Goal: Task Accomplishment & Management: Manage account settings

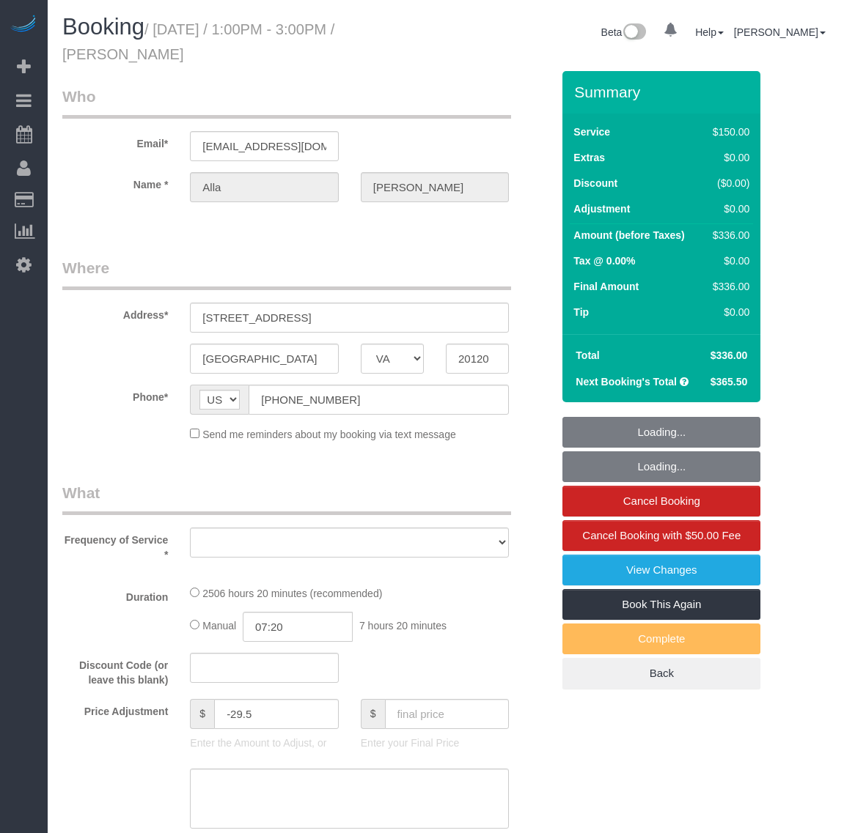
select select "VA"
select select "2501"
select select "3"
select select "1"
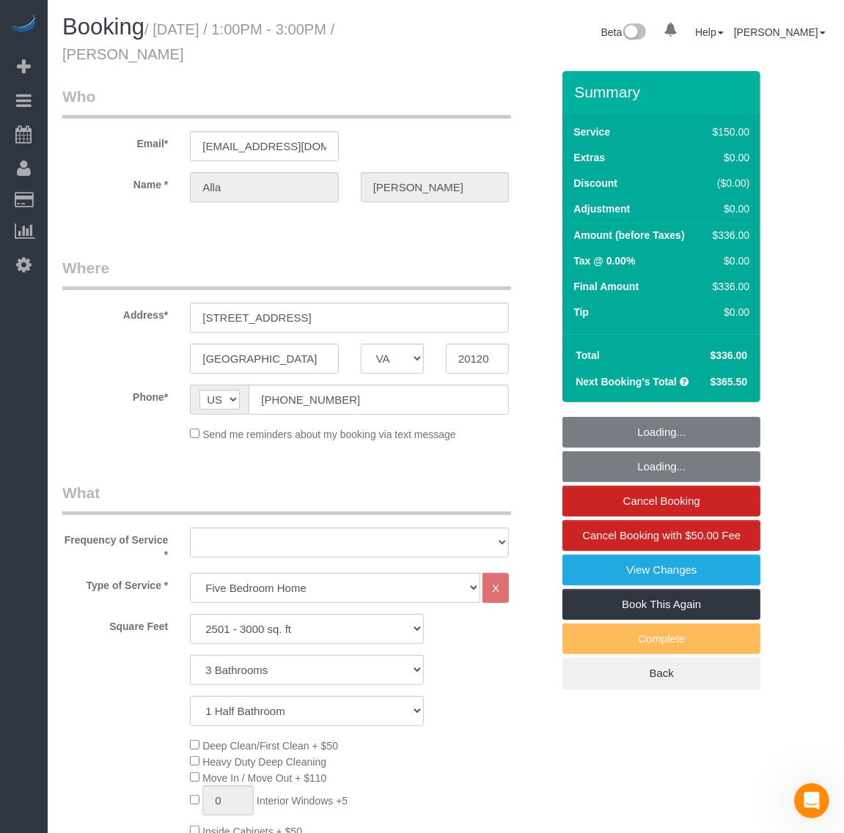
select select "object:9018"
select select "number:5"
select select "number:26"
select select "number:35"
select select "number:17"
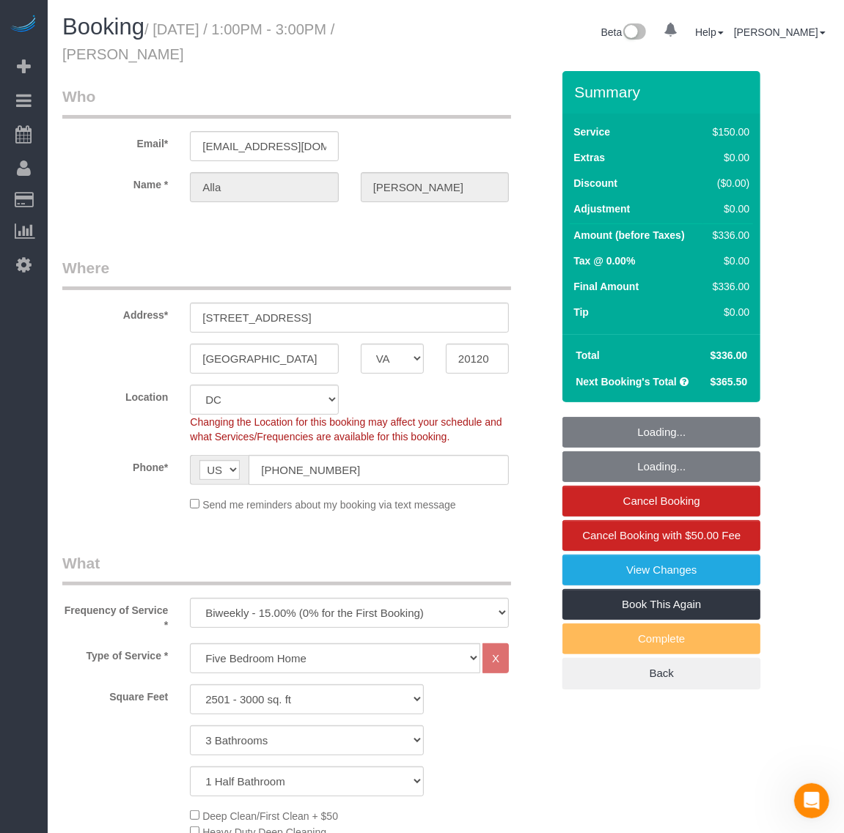
select select "object:9072"
select select "2501"
select select "3"
select select "1"
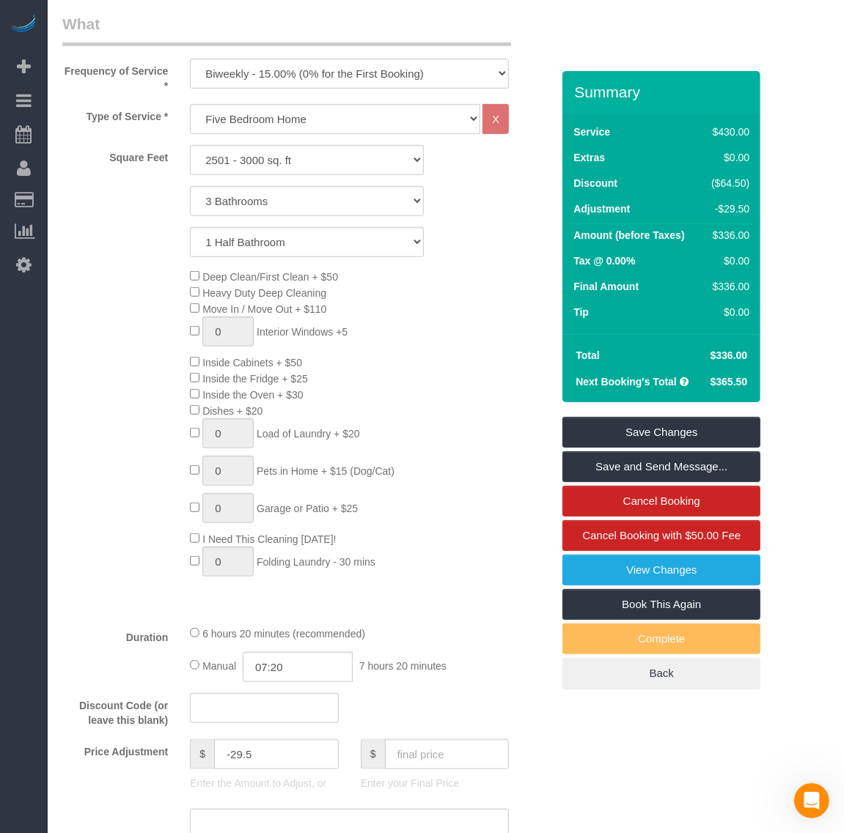
scroll to position [998, 0]
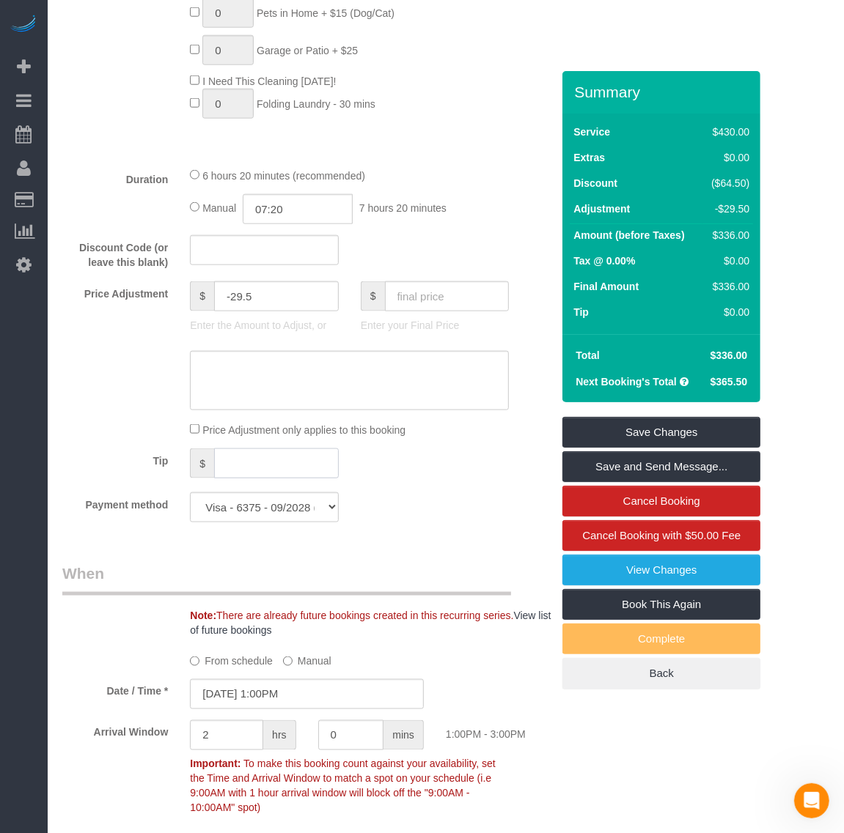
click at [275, 463] on input "text" at bounding box center [276, 464] width 125 height 30
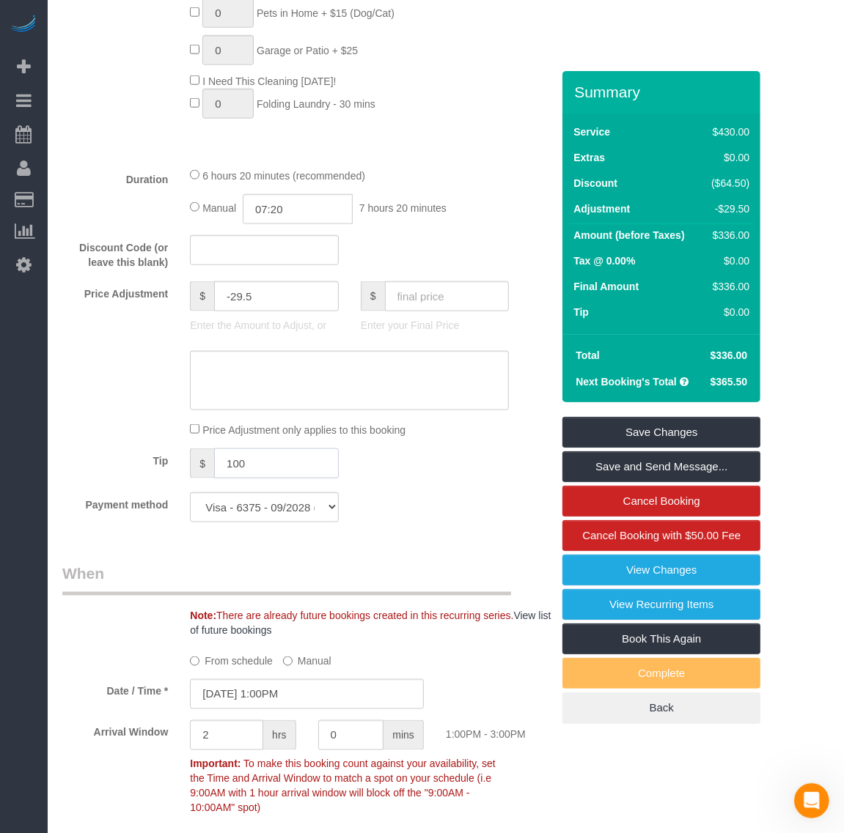
type input "100"
click at [416, 521] on div "Payment method Visa - 6375 - 09/2028 (Default) Add Credit Card ─────────────── …" at bounding box center [306, 508] width 511 height 30
click at [438, 301] on input "text" at bounding box center [447, 296] width 125 height 30
type input "336"
click at [474, 532] on fieldset "What Frequency of Service * One Time Weekly - 20.00% (0% for the First Booking)…" at bounding box center [306, 44] width 489 height 979
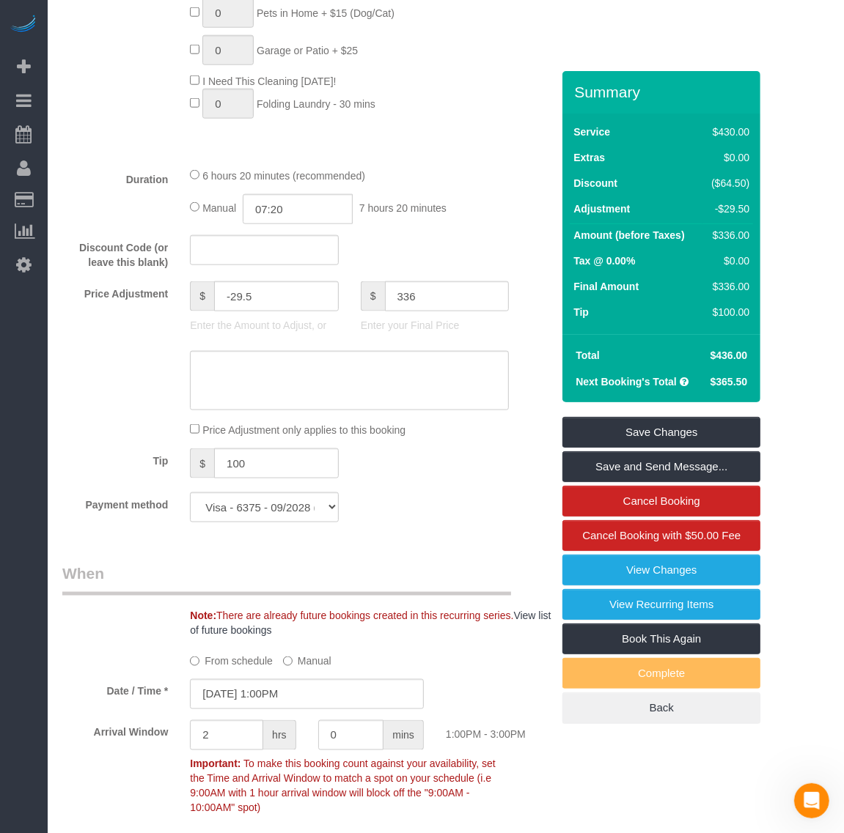
type input "-129.5"
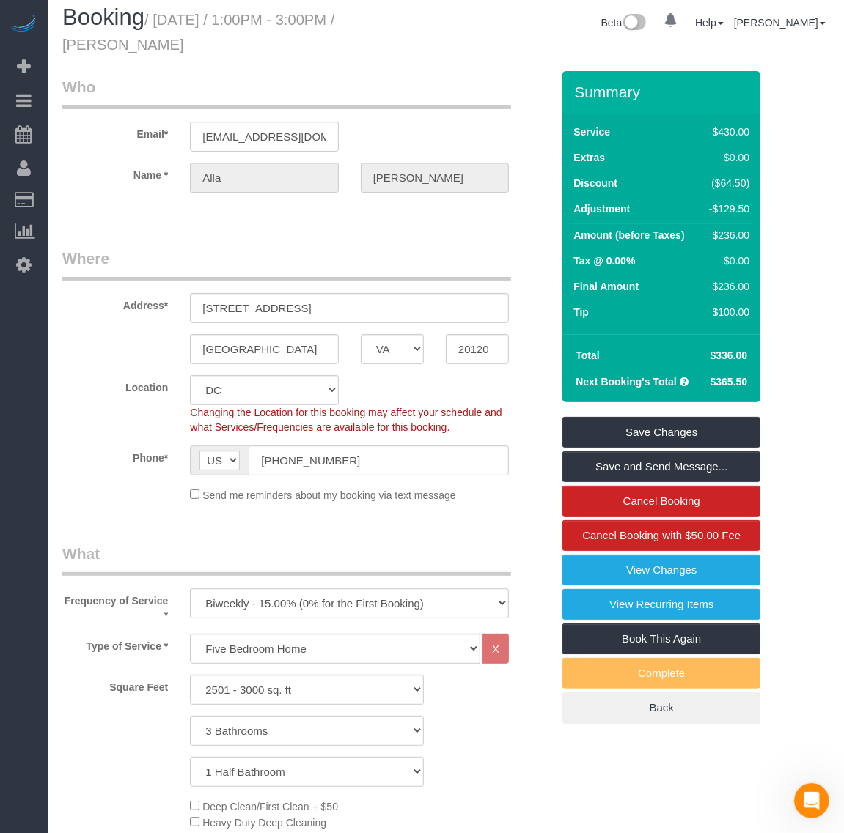
scroll to position [0, 0]
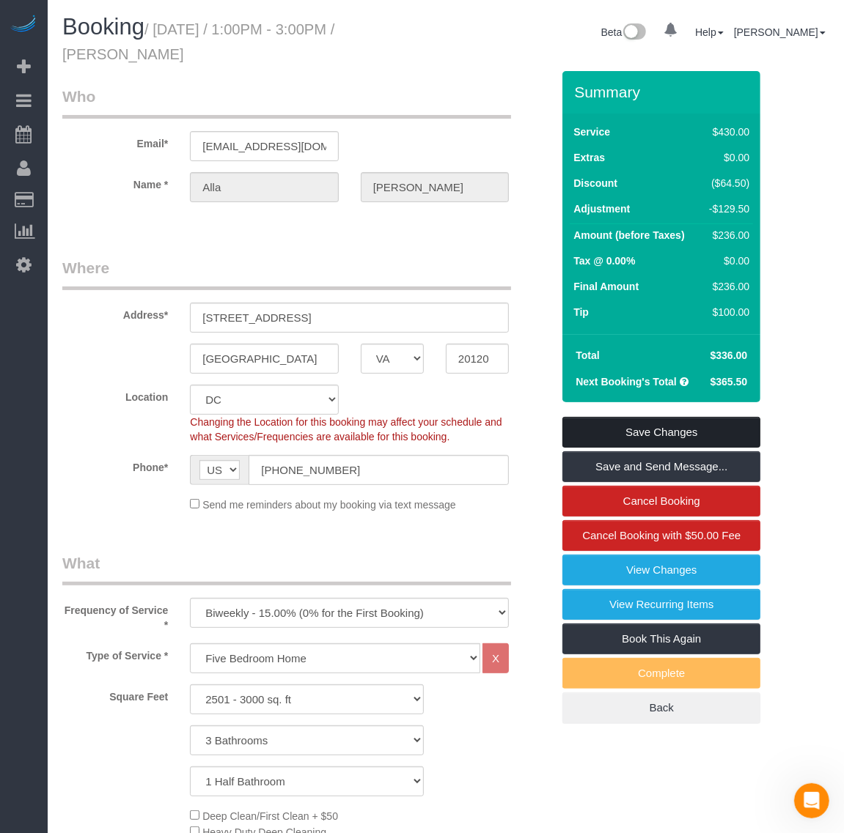
click at [610, 423] on link "Save Changes" at bounding box center [661, 432] width 198 height 31
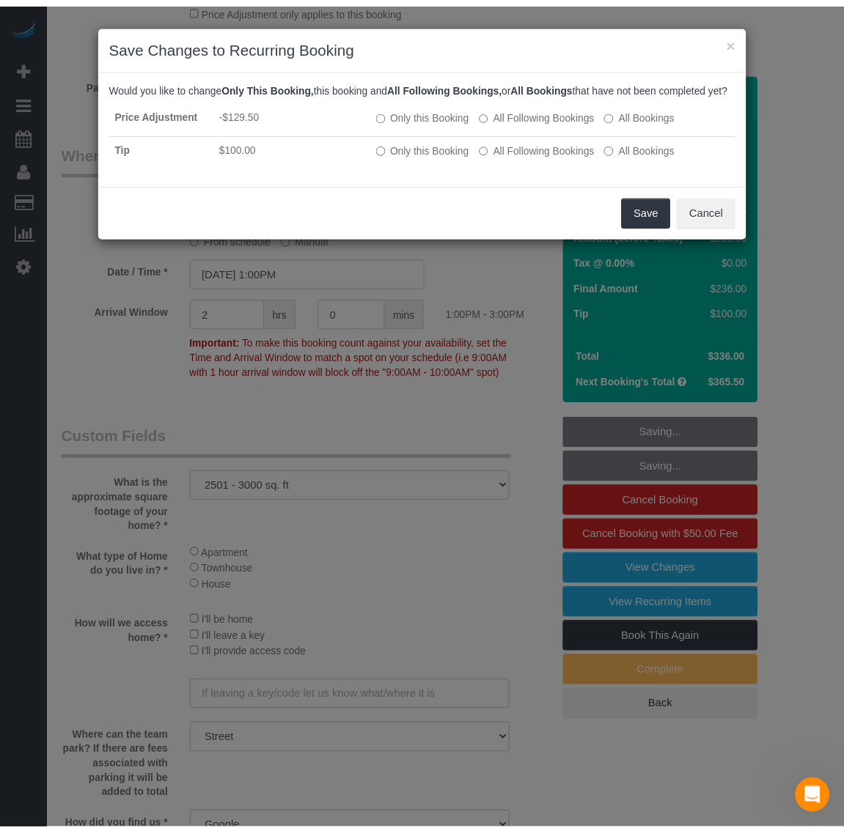
scroll to position [1466, 0]
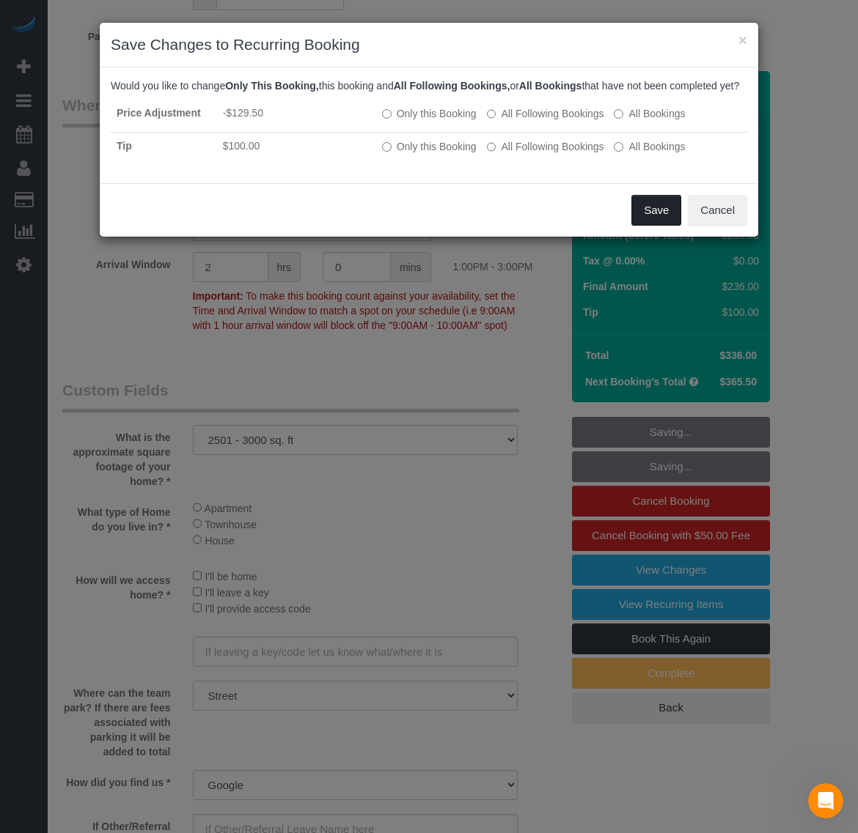
click at [665, 226] on button "Save" at bounding box center [656, 210] width 50 height 31
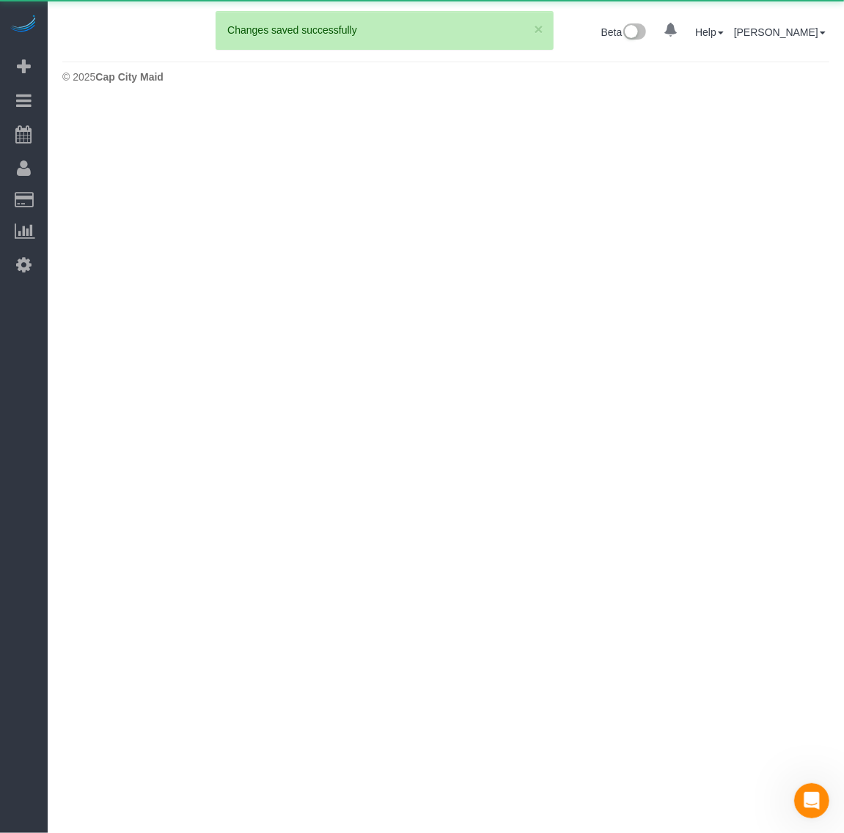
scroll to position [0, 0]
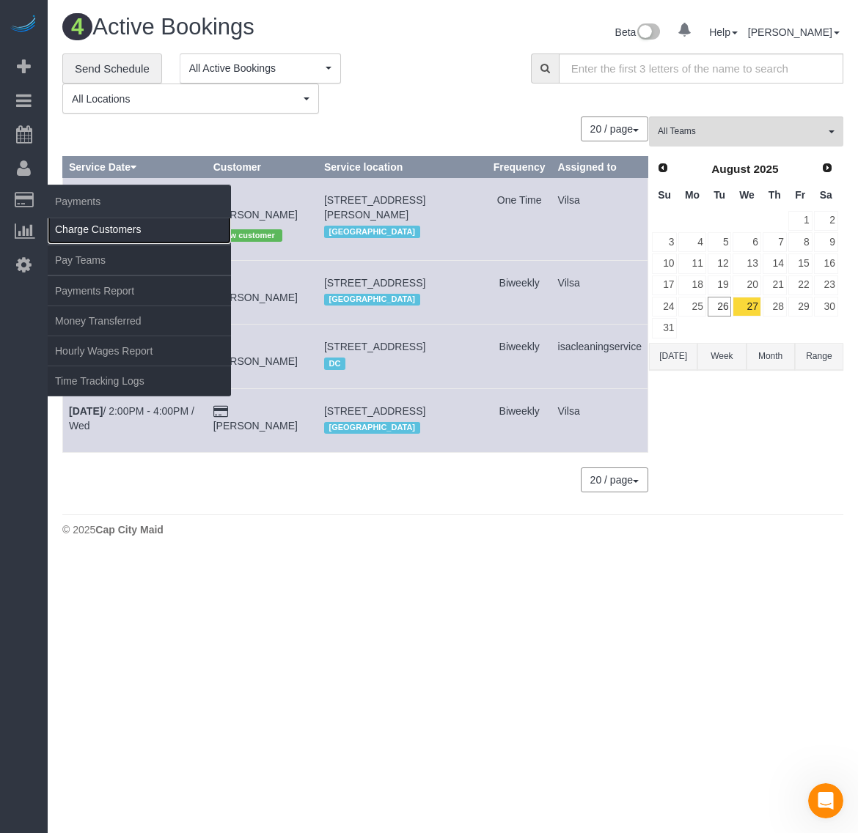
click at [86, 224] on link "Charge Customers" at bounding box center [139, 229] width 183 height 29
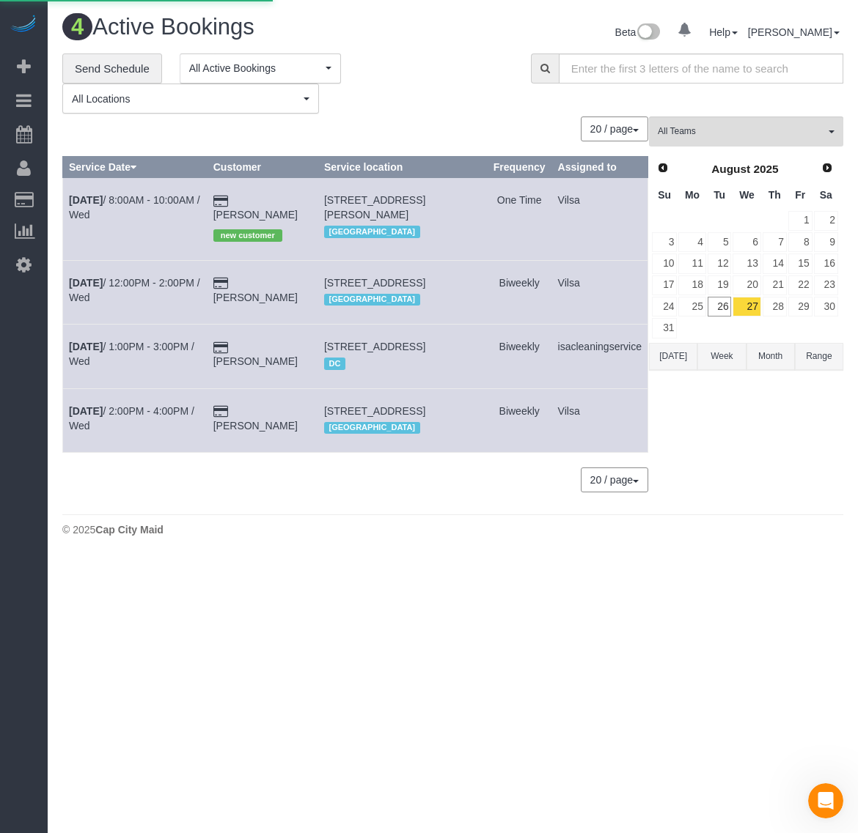
select select
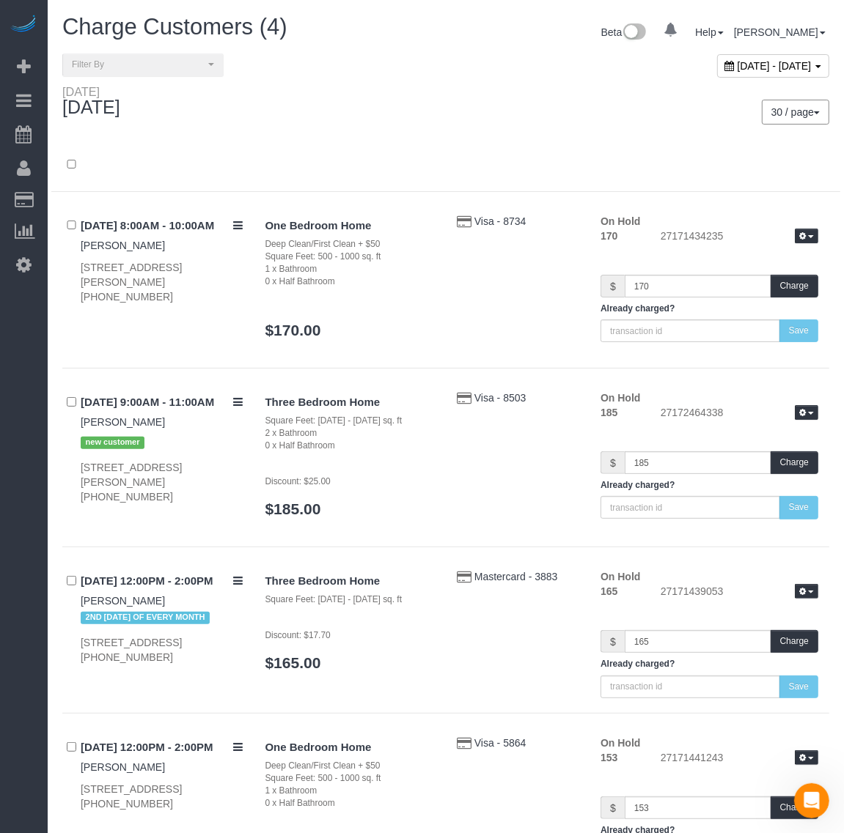
click at [737, 68] on span "[DATE] - [DATE]" at bounding box center [774, 66] width 74 height 12
type input "**********"
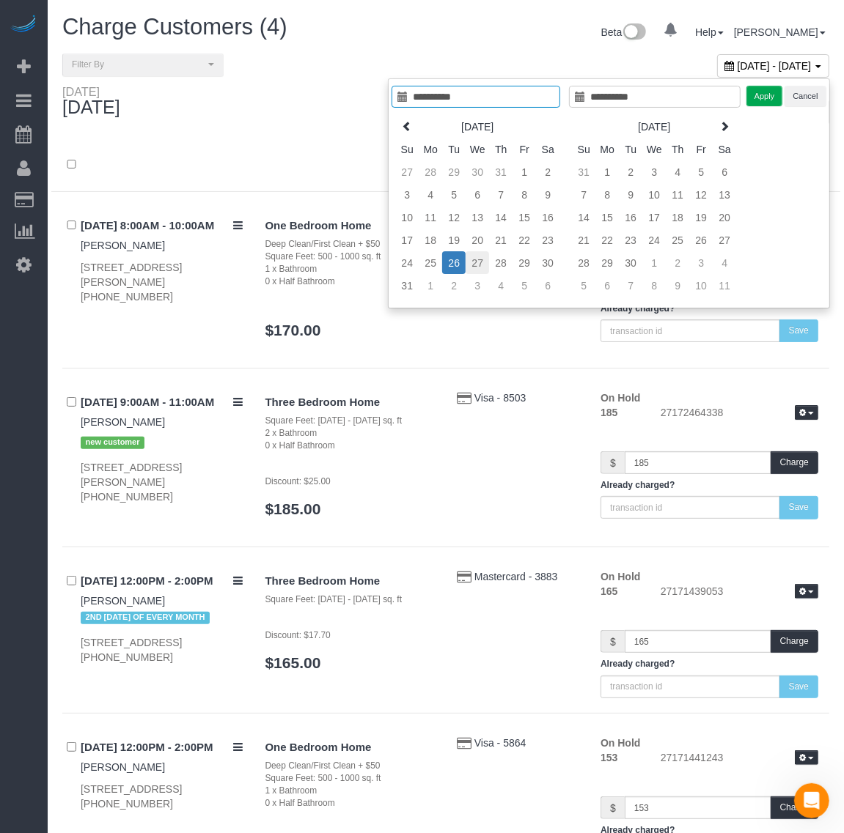
type input "**********"
click at [475, 268] on td "27" at bounding box center [476, 262] width 23 height 23
type input "**********"
click at [473, 265] on td "27" at bounding box center [476, 262] width 23 height 23
click at [759, 100] on button "Apply" at bounding box center [764, 96] width 37 height 21
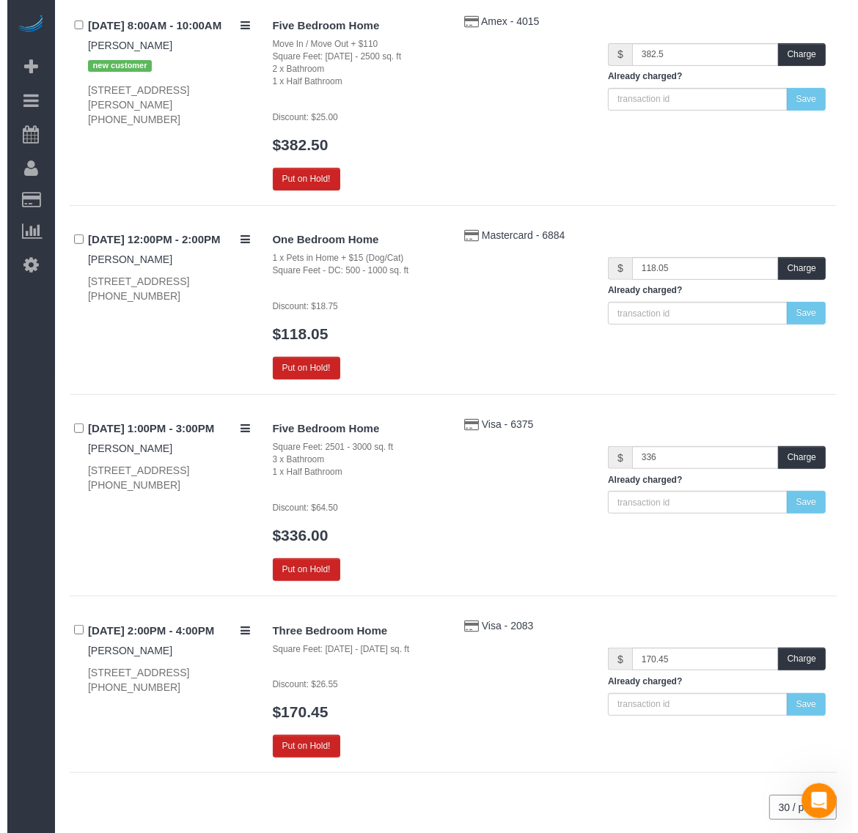
scroll to position [254, 0]
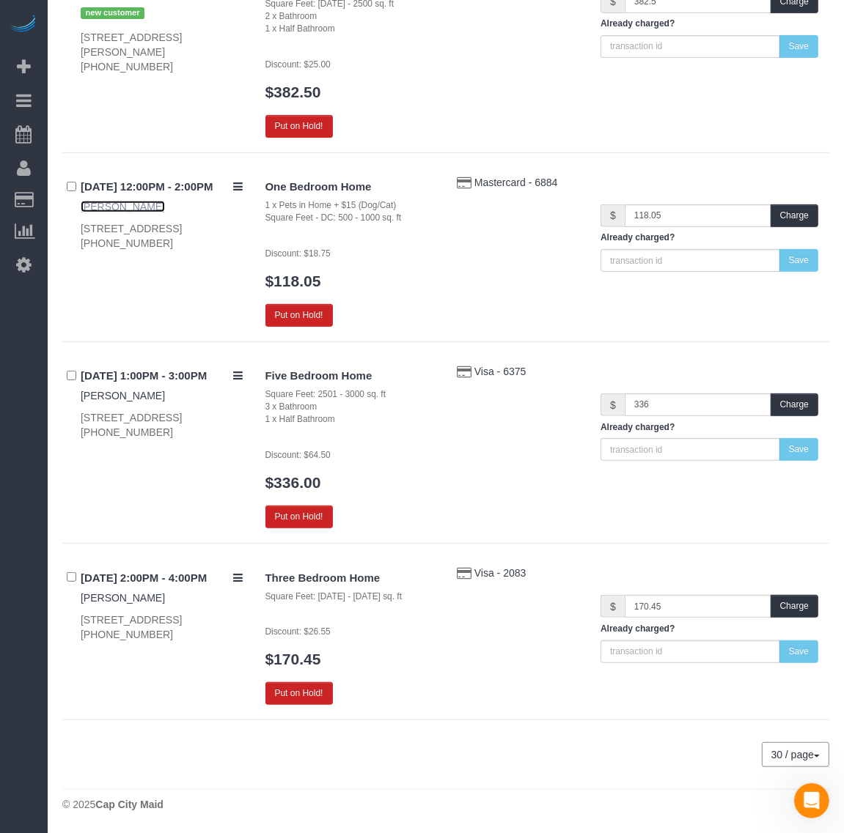
click at [99, 207] on link "[PERSON_NAME]" at bounding box center [123, 207] width 84 height 12
click at [301, 690] on button "Put on Hold!" at bounding box center [298, 693] width 67 height 23
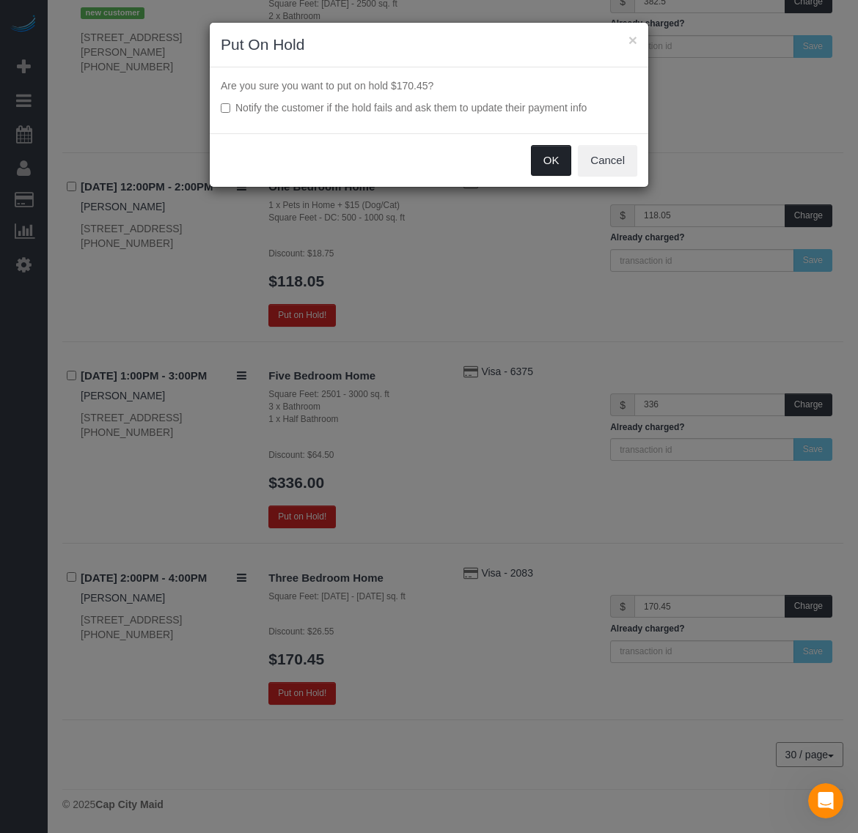
click at [539, 162] on button "OK" at bounding box center [551, 160] width 41 height 31
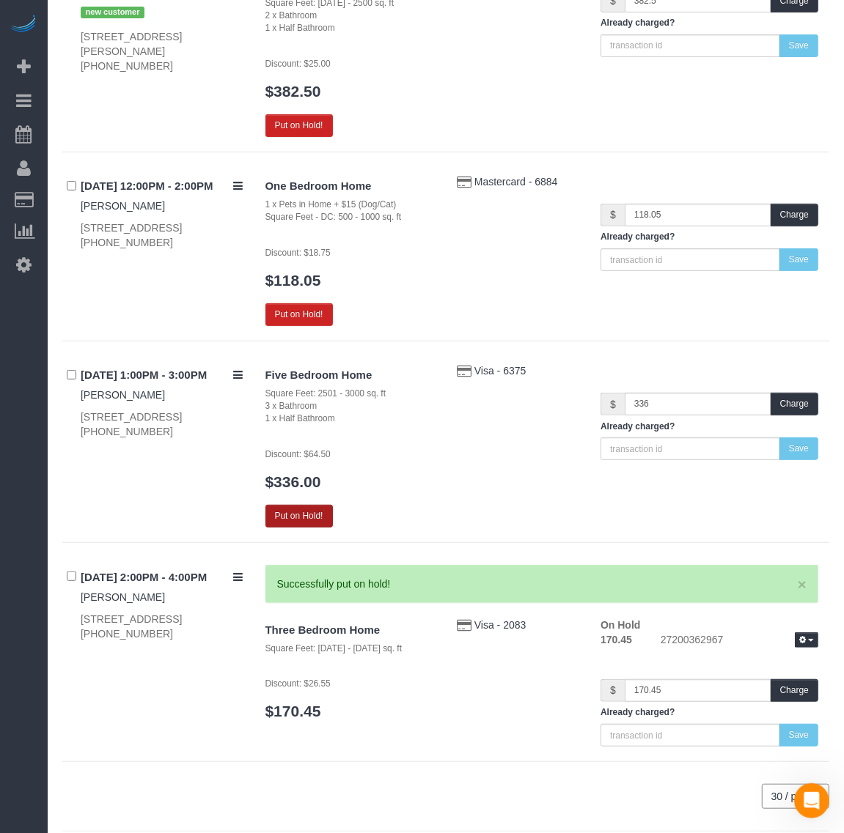
click at [299, 513] on button "Put on Hold!" at bounding box center [298, 516] width 67 height 23
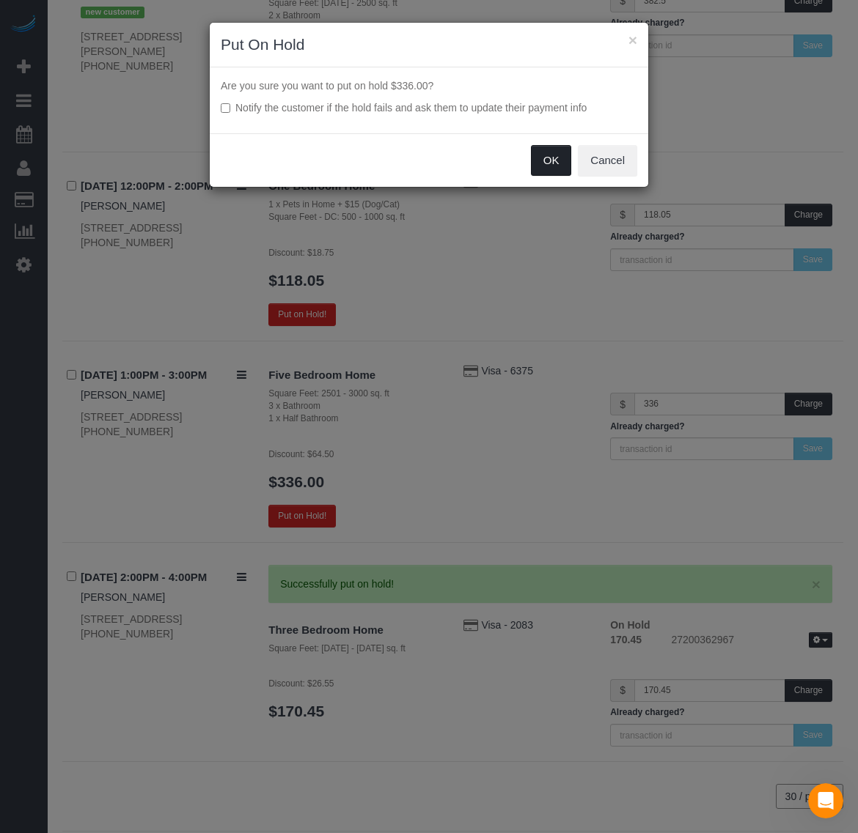
click at [558, 160] on button "OK" at bounding box center [551, 160] width 41 height 31
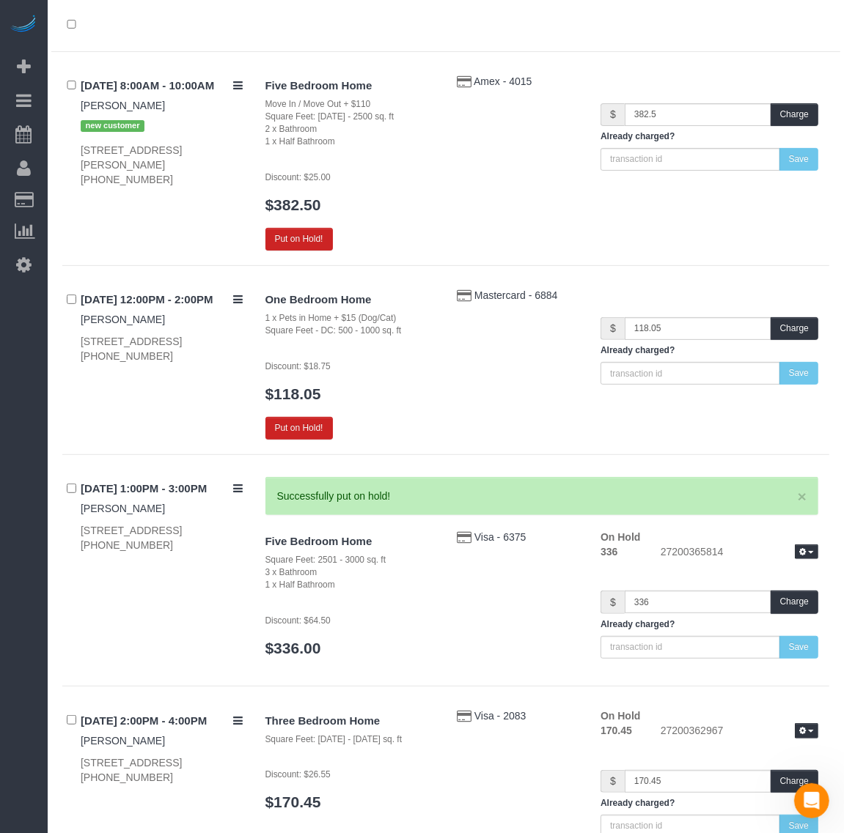
scroll to position [0, 0]
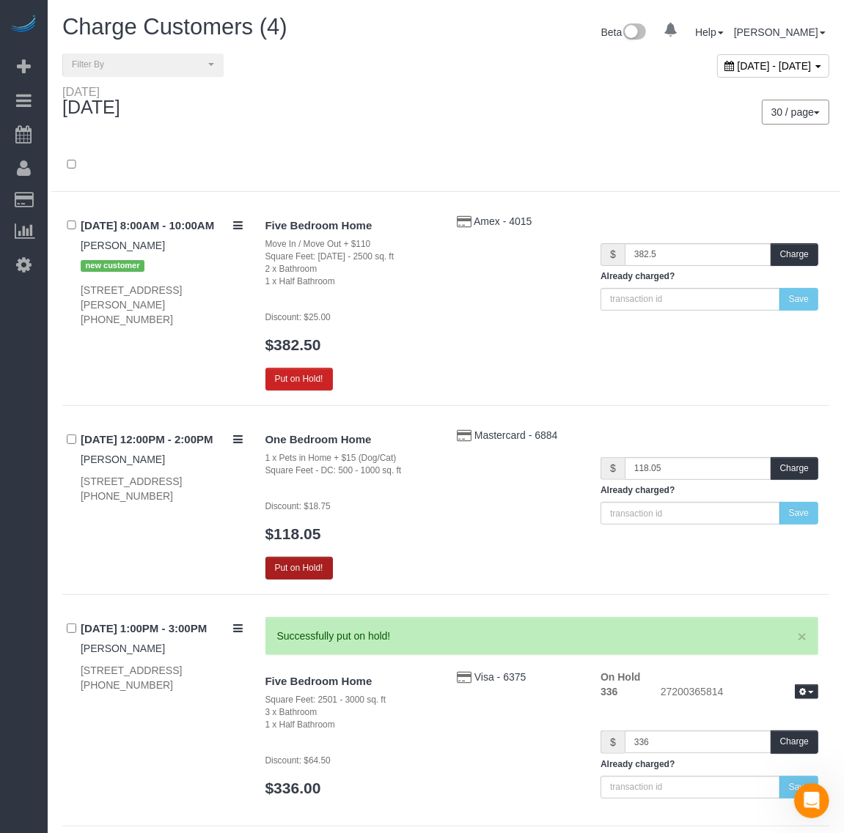
click at [309, 562] on button "Put on Hold!" at bounding box center [298, 568] width 67 height 23
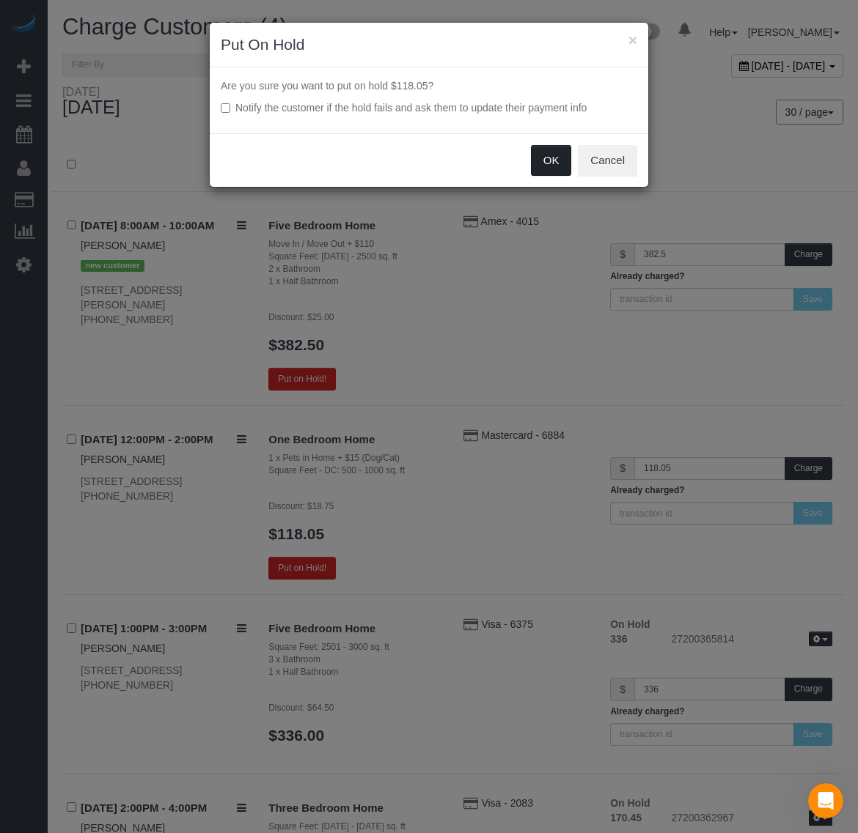
click at [545, 160] on button "OK" at bounding box center [551, 160] width 41 height 31
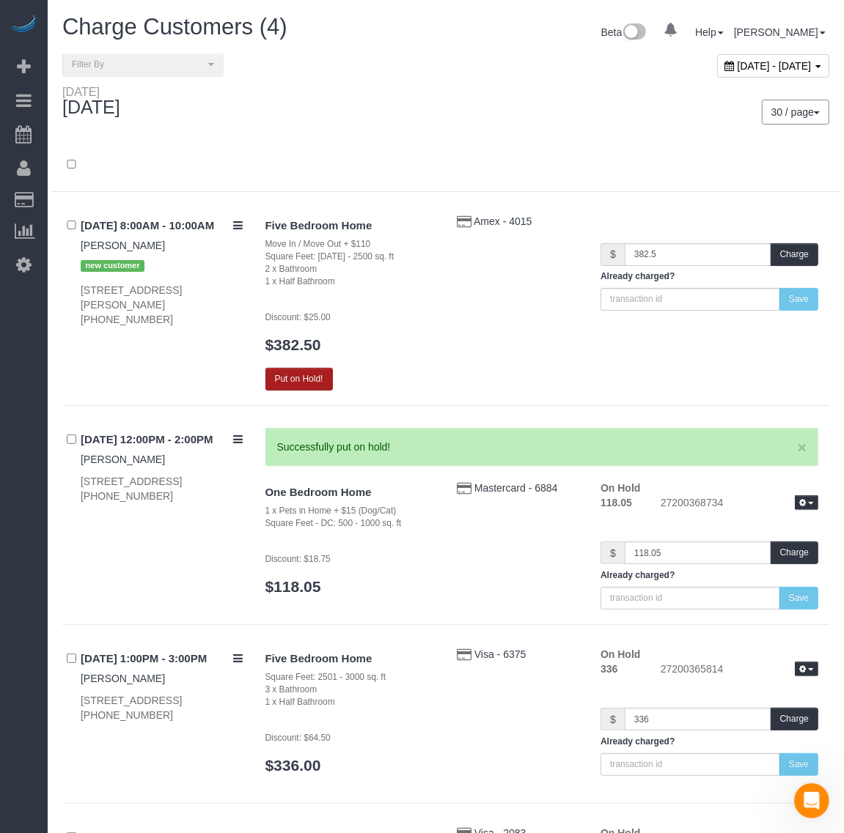
click at [302, 375] on button "Put on Hold!" at bounding box center [298, 379] width 67 height 23
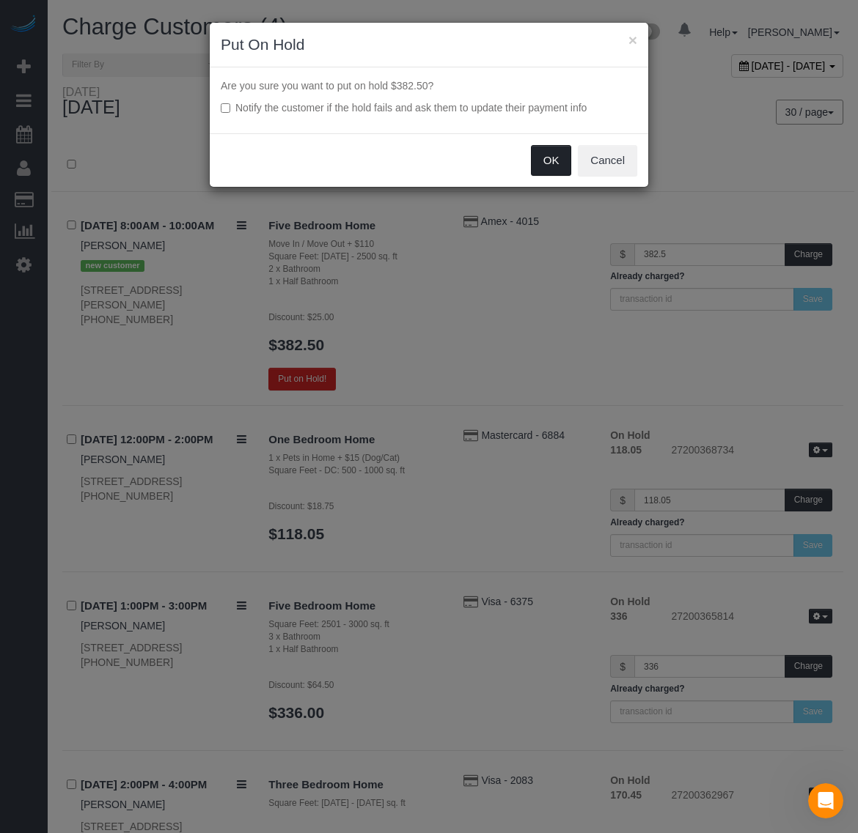
click at [547, 165] on button "OK" at bounding box center [551, 160] width 41 height 31
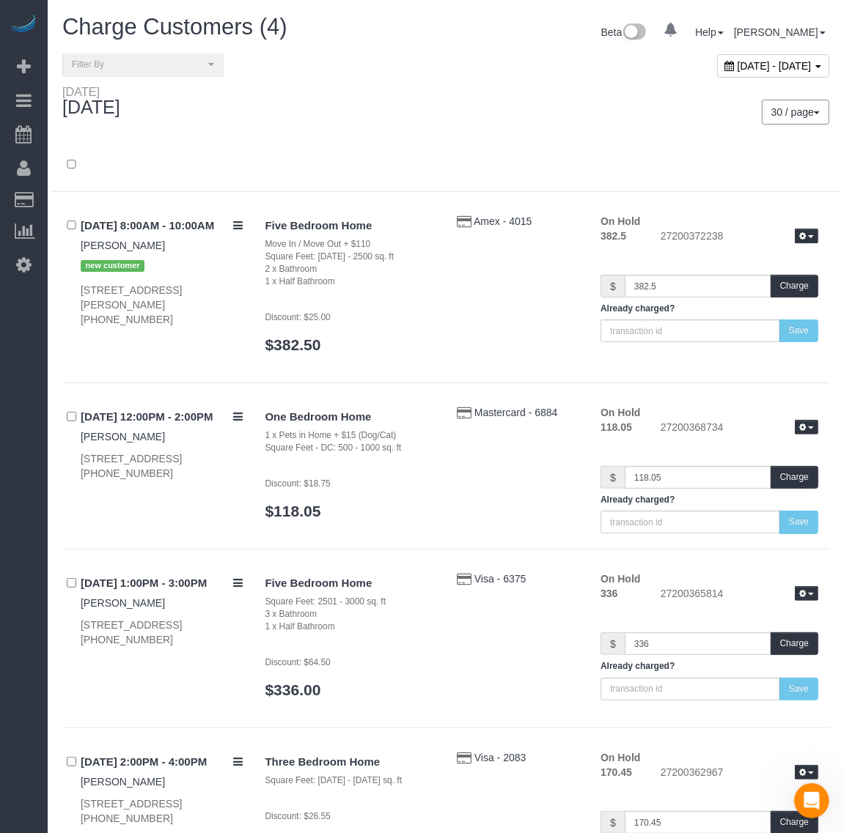
click at [737, 65] on span "August 27, 2025 - August 27, 2025" at bounding box center [774, 66] width 74 height 12
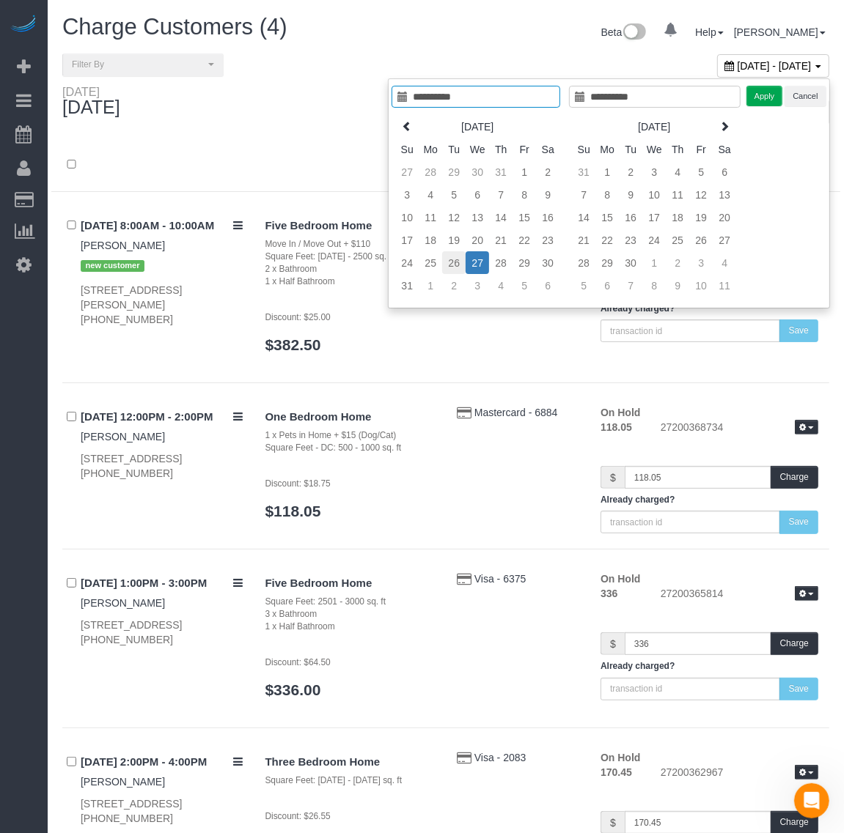
type input "**********"
click at [457, 264] on td "26" at bounding box center [453, 262] width 23 height 23
type input "**********"
click at [459, 265] on td "26" at bounding box center [453, 262] width 23 height 23
type input "**********"
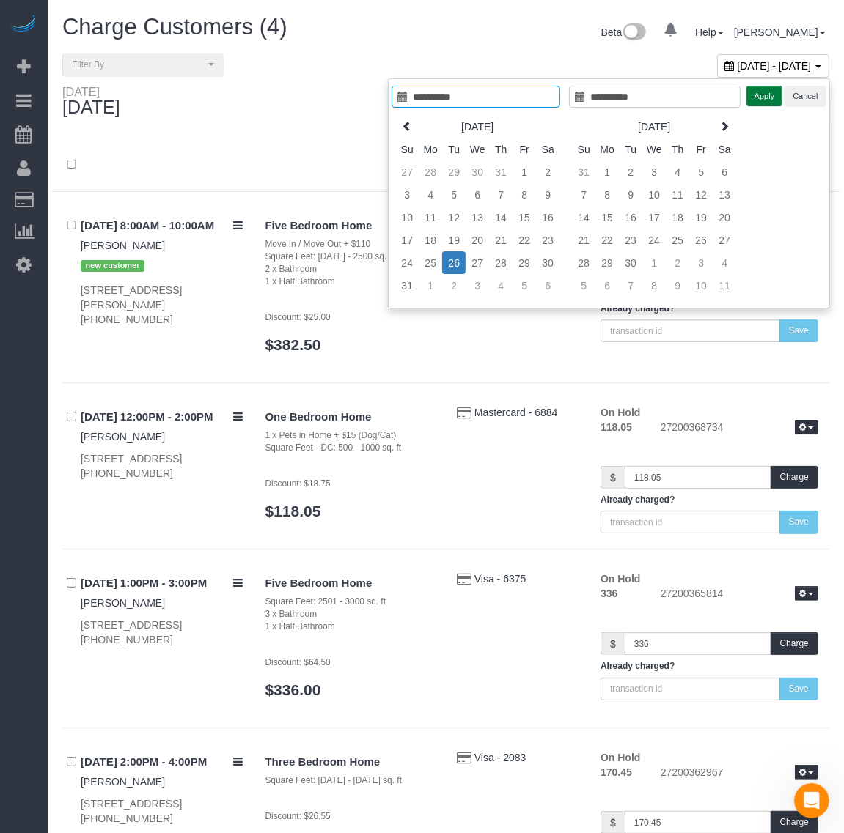
click at [756, 99] on button "Apply" at bounding box center [764, 96] width 37 height 21
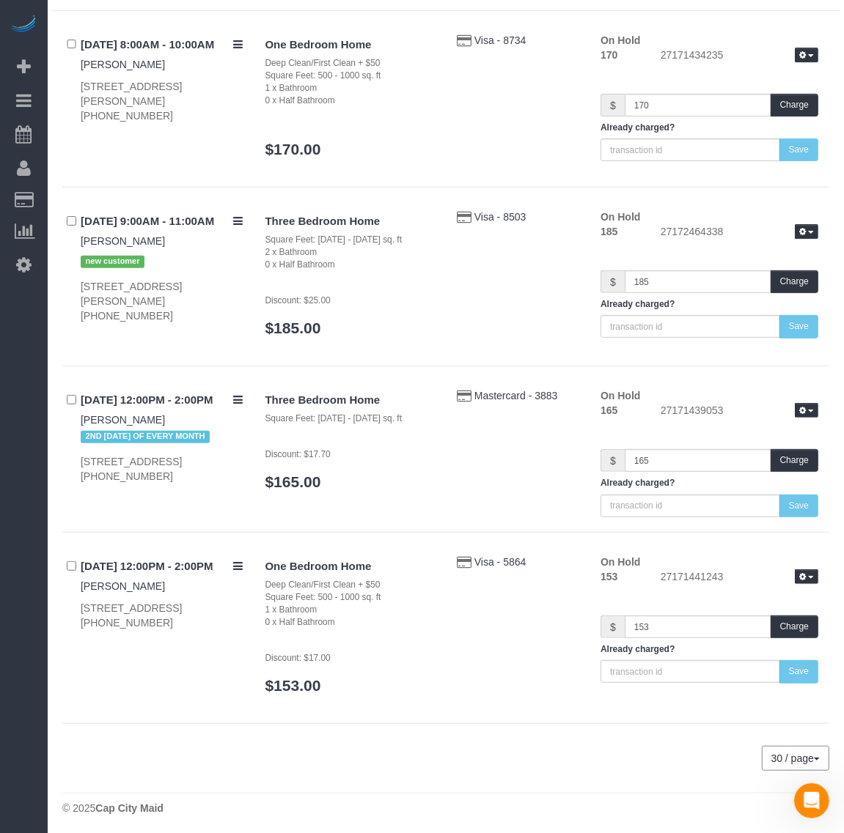
scroll to position [185, 0]
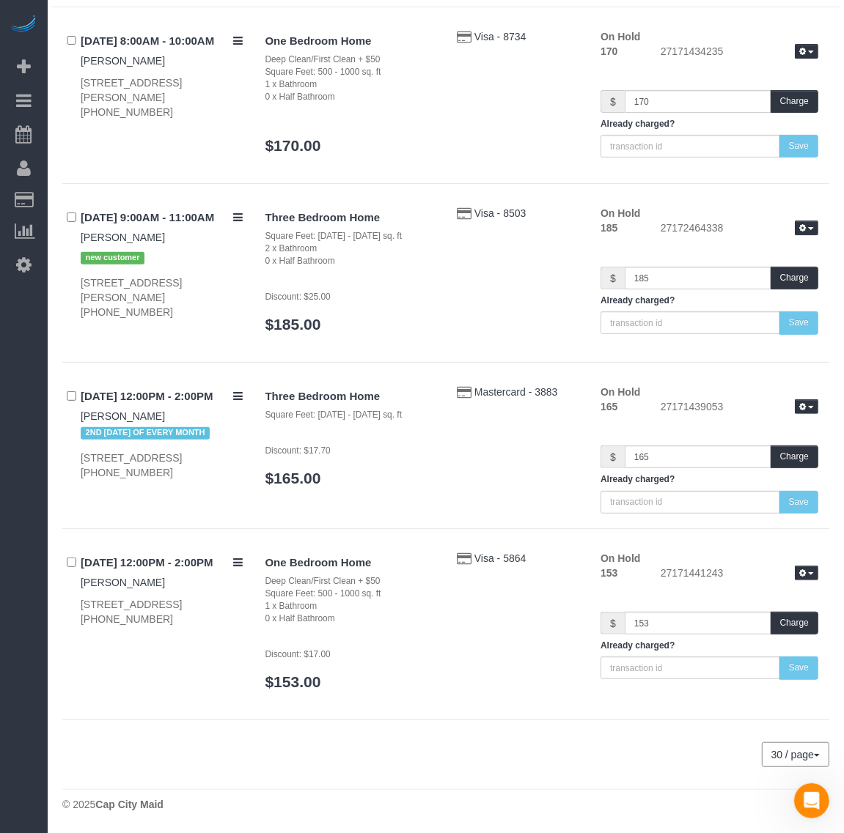
click at [101, 212] on h4 "08/26/2025 9:00AM - 11:00AM" at bounding box center [162, 218] width 163 height 12
click at [96, 239] on link "Ashish Patil" at bounding box center [123, 238] width 84 height 12
click at [16, 262] on icon at bounding box center [23, 265] width 15 height 18
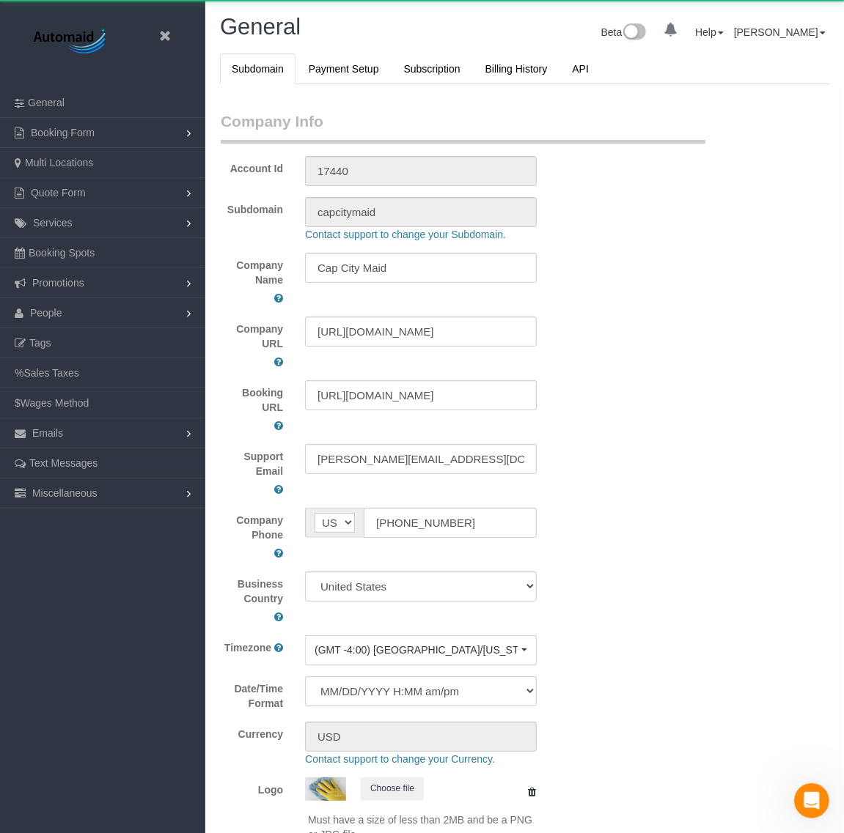
select select "1"
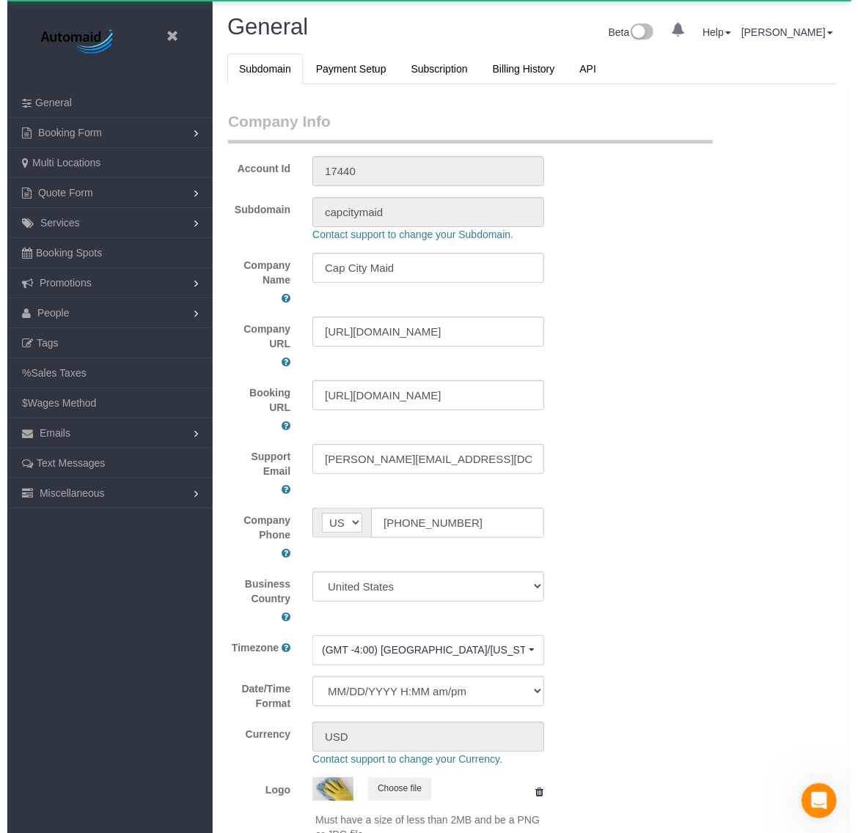
scroll to position [3315, 844]
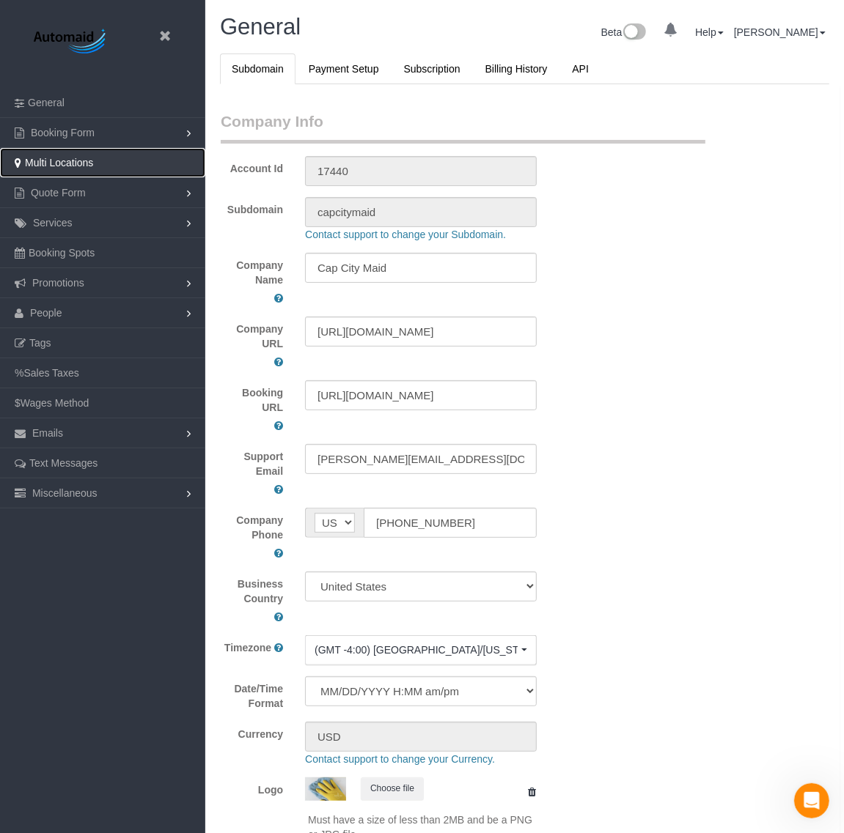
click at [108, 158] on link "Multi Locations" at bounding box center [102, 162] width 205 height 29
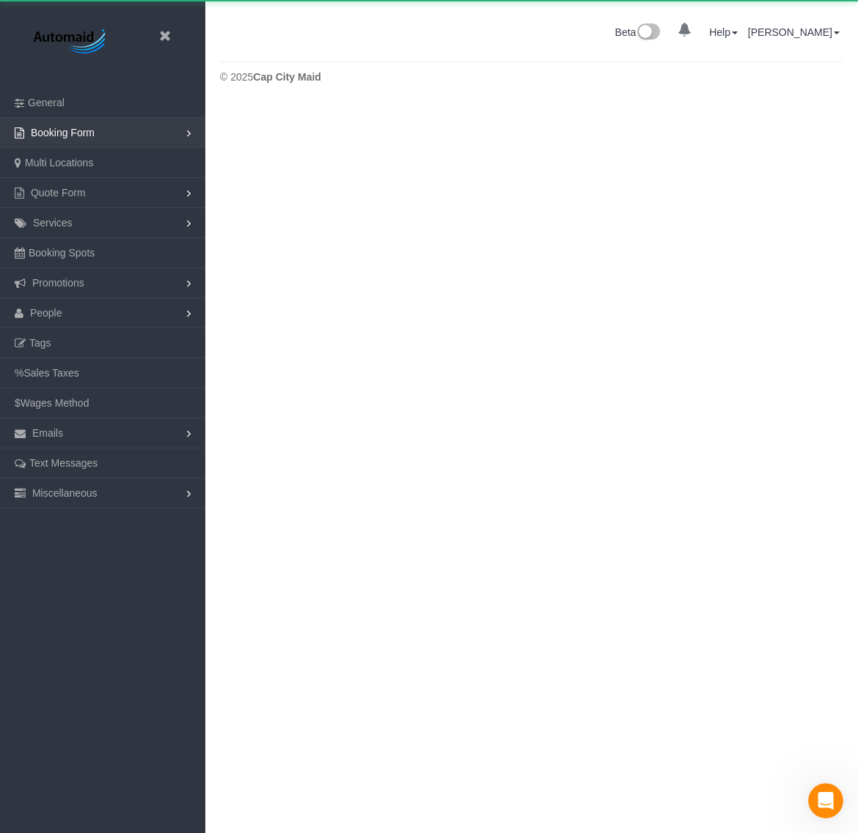
click at [119, 128] on link "Booking Form" at bounding box center [102, 132] width 205 height 29
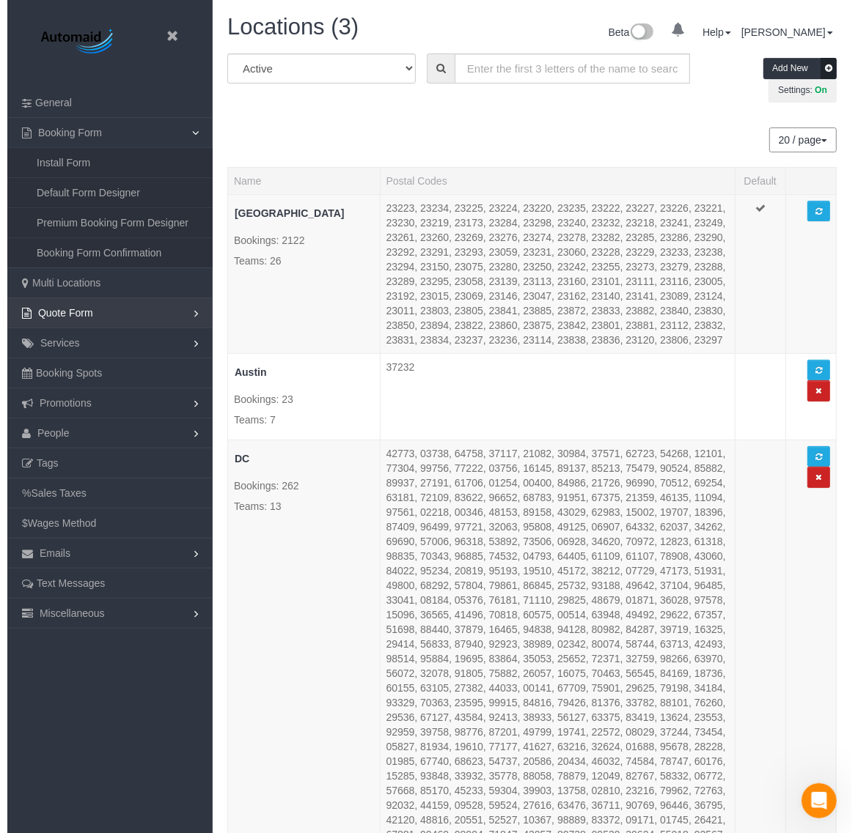
scroll to position [1306, 844]
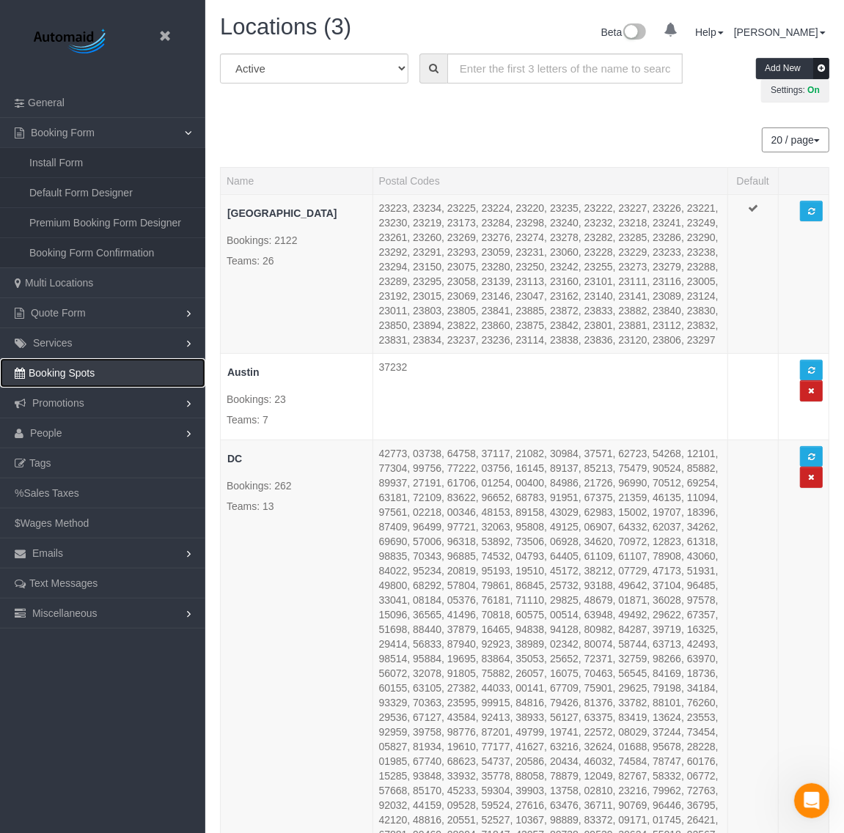
click at [103, 376] on link "Booking Spots" at bounding box center [102, 372] width 205 height 29
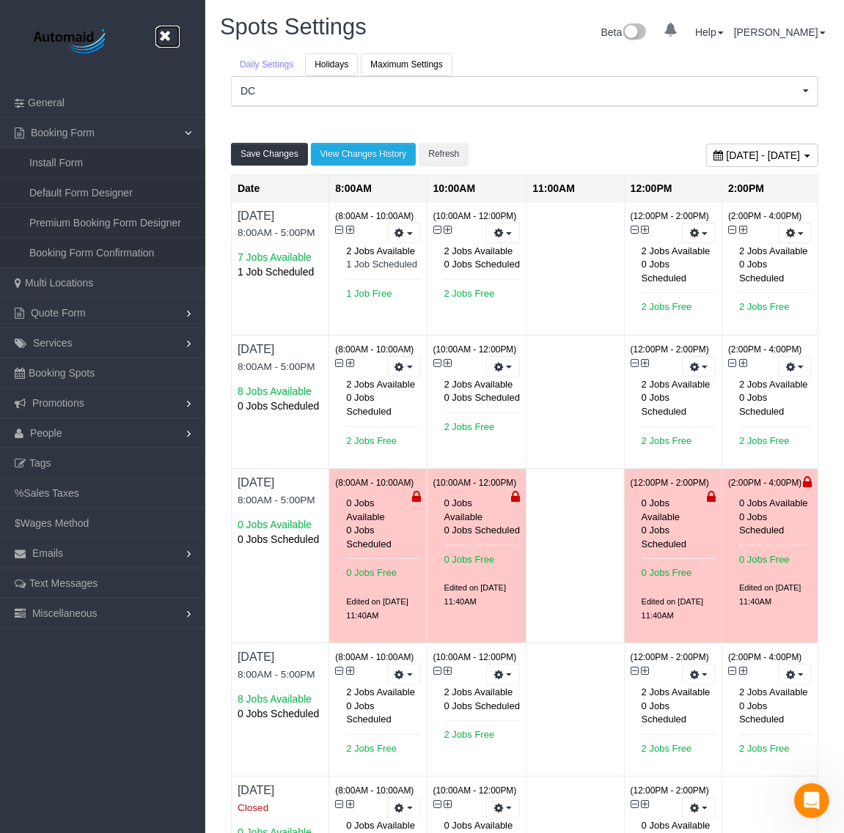
click at [174, 48] on link at bounding box center [169, 37] width 22 height 22
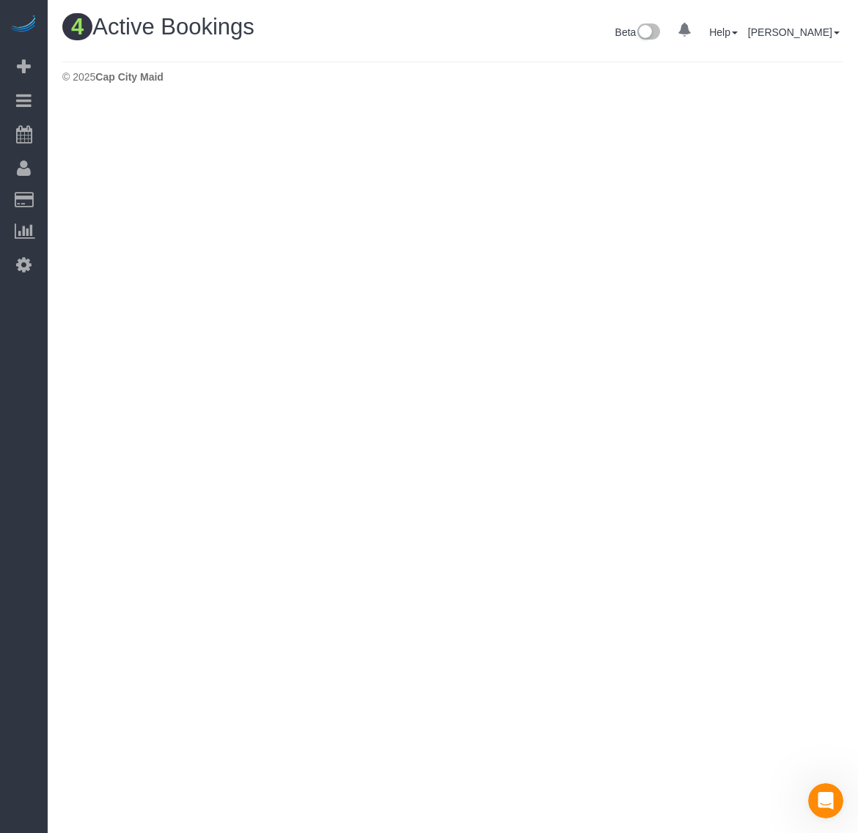
scroll to position [599, 858]
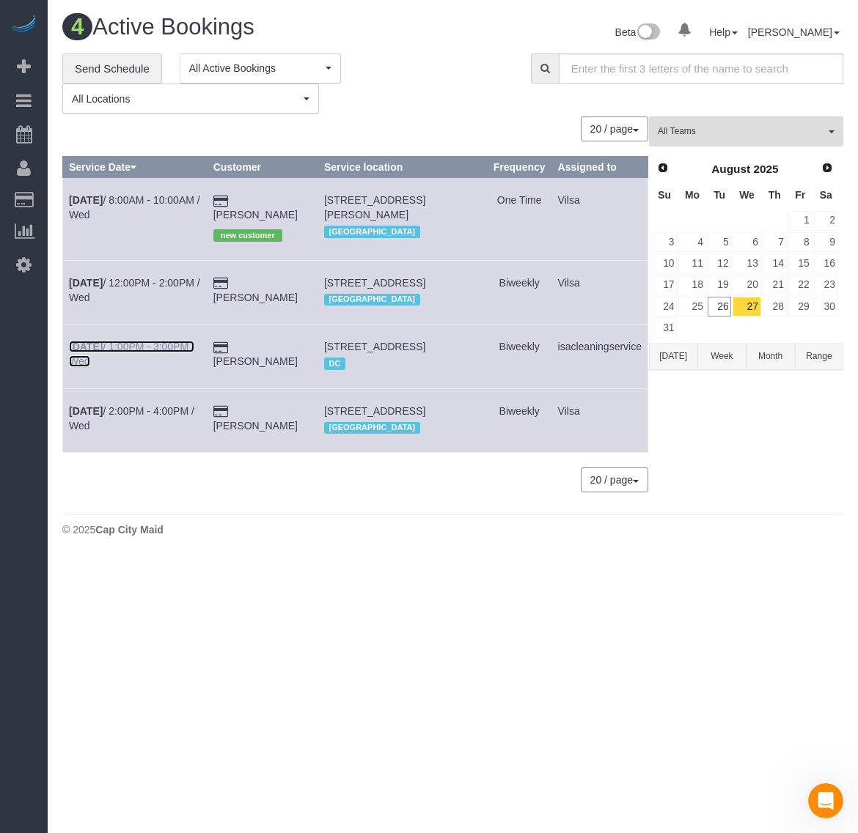
click at [89, 353] on b "[DATE]" at bounding box center [86, 347] width 34 height 12
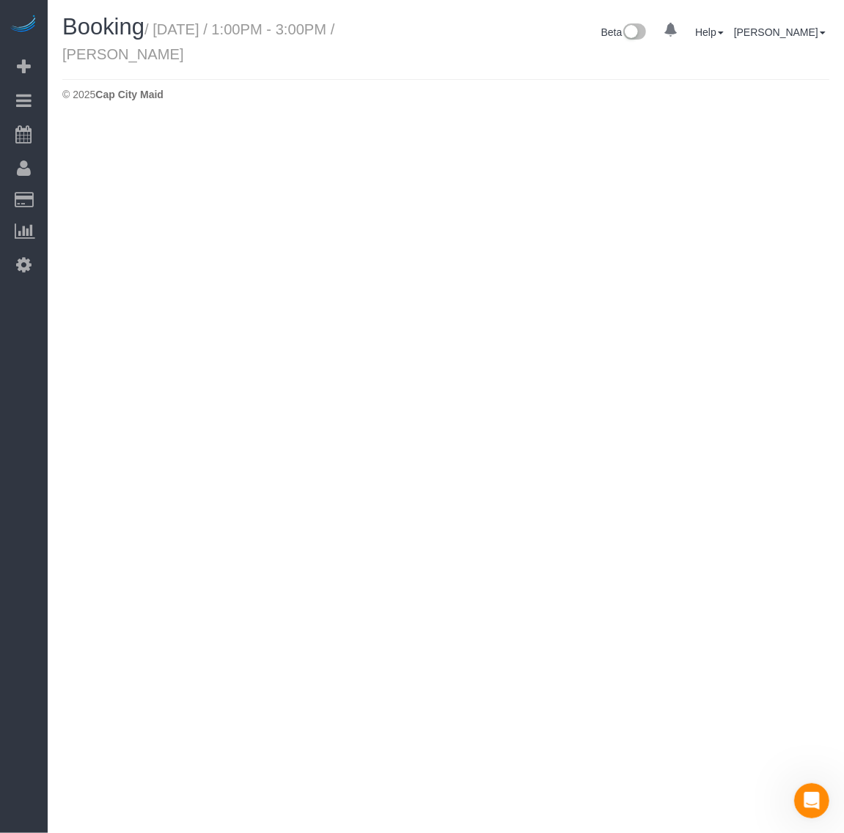
scroll to position [71362, 72460]
select select "VA"
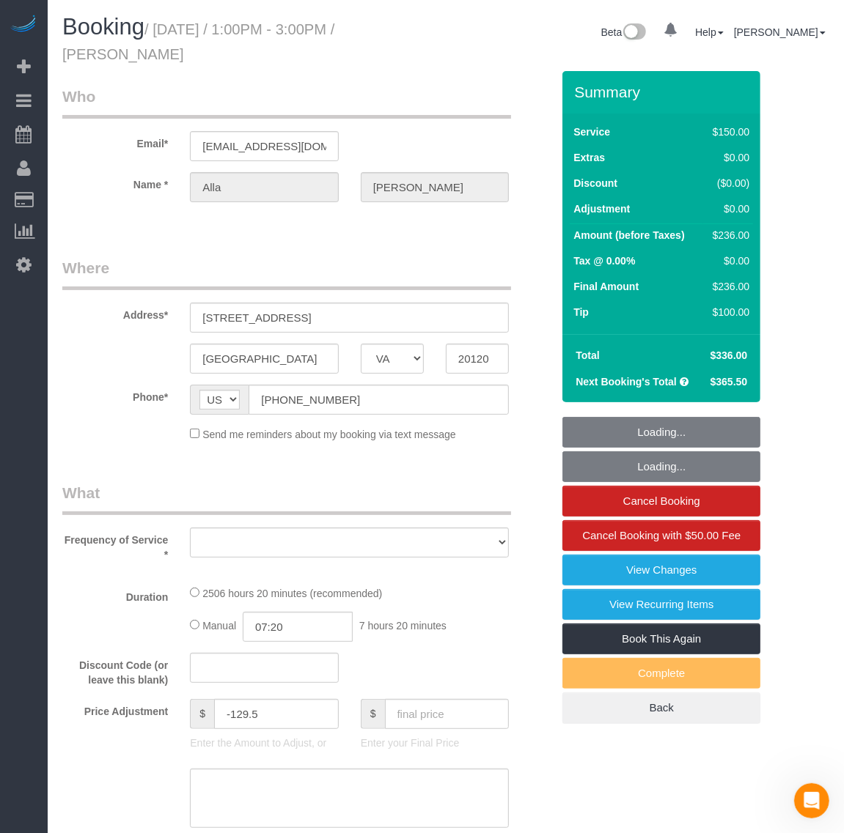
select select "object:12987"
select select "string:fspay-199232cb-4e9d-4b0b-a1d1-a0eb648f9444"
select select "number:5"
select select "number:26"
select select "number:35"
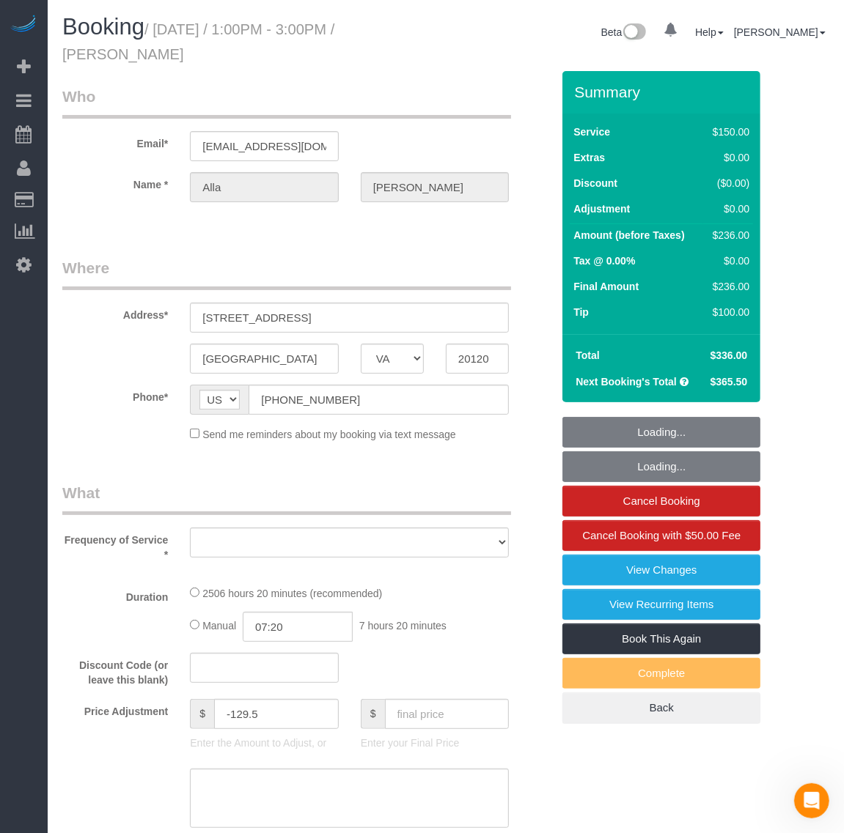
select select "number:17"
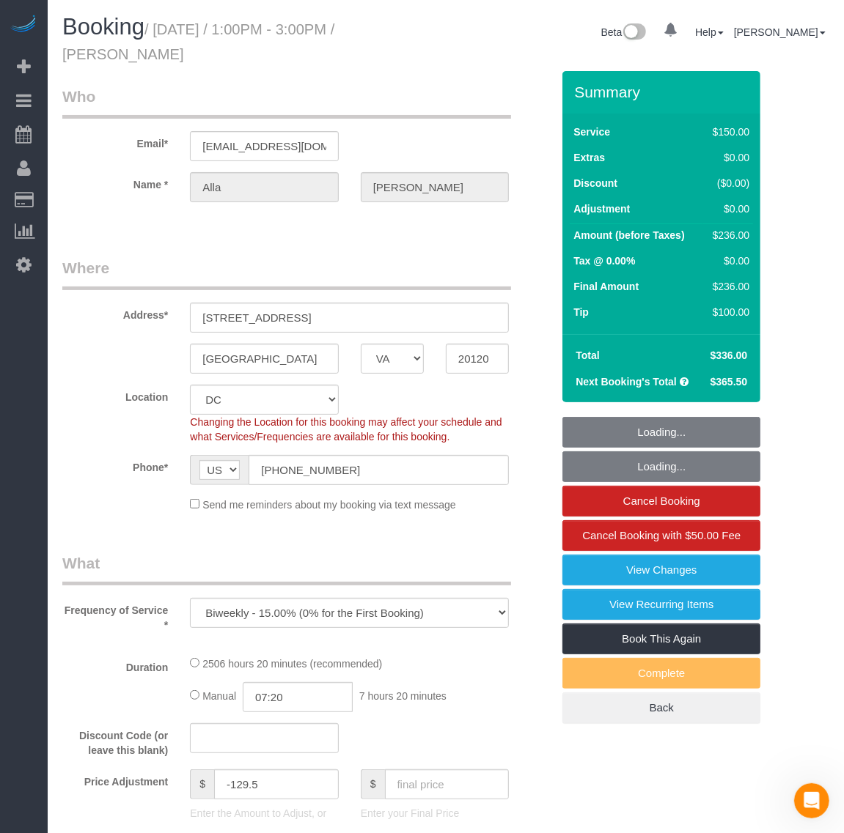
scroll to position [2359, 844]
select select "object:12992"
select select "2501"
select select "3"
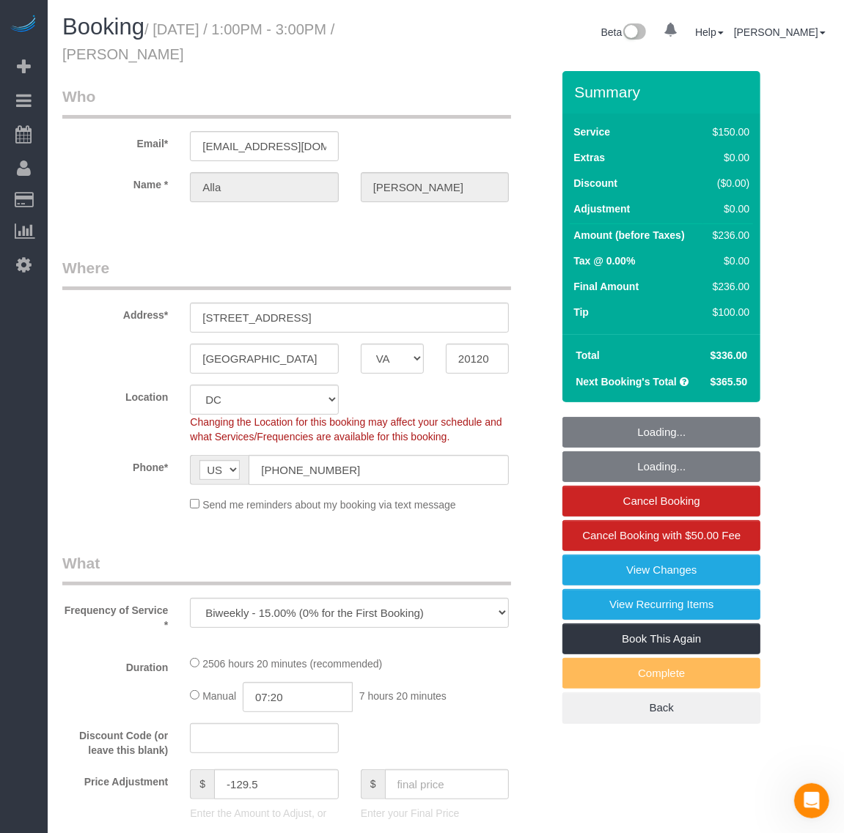
select select "1"
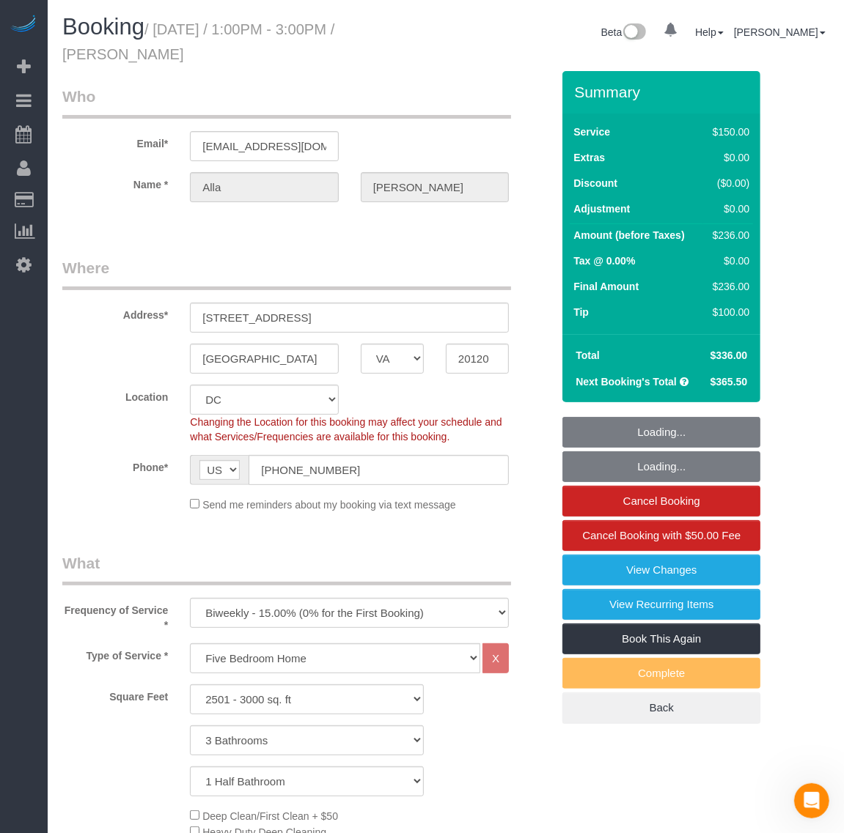
scroll to position [3022, 844]
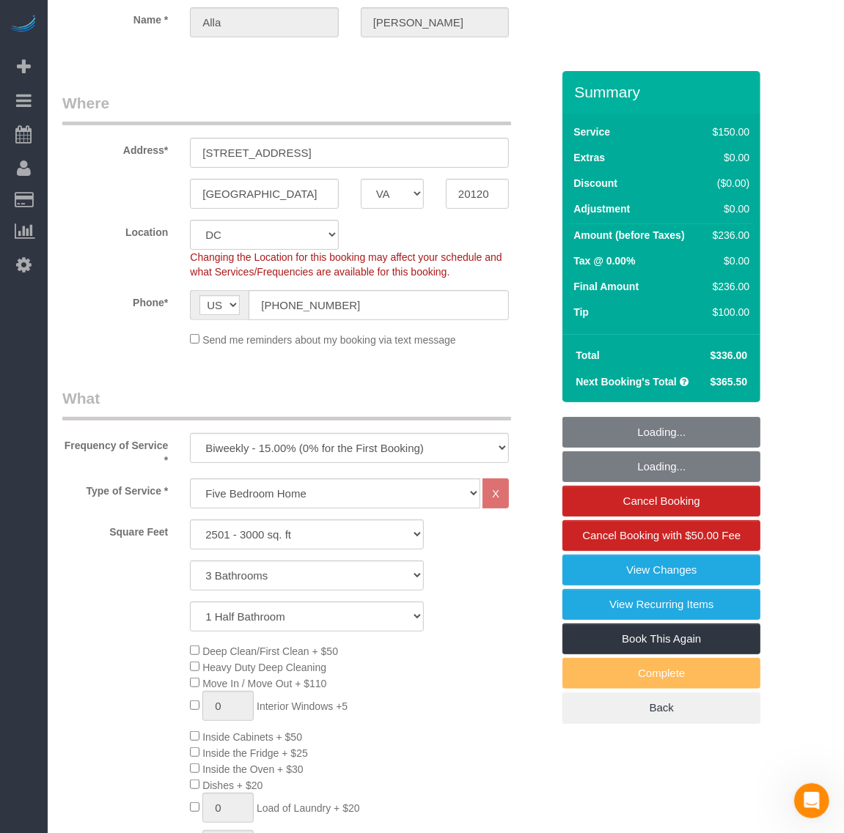
select select "2501"
select select "3"
select select "1"
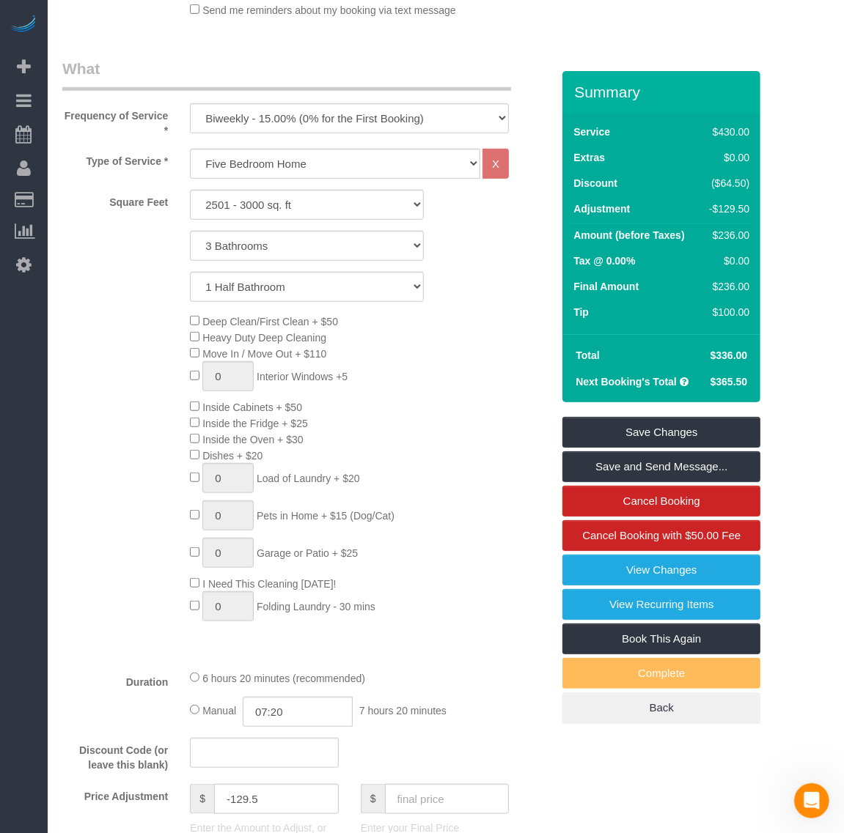
scroll to position [458, 0]
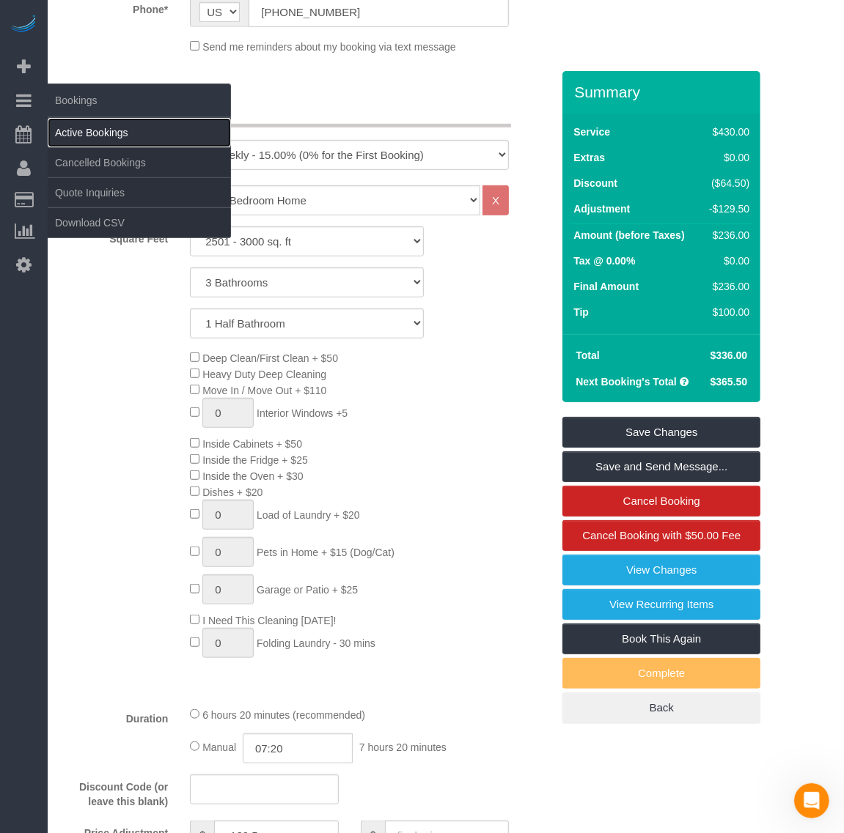
click at [75, 133] on link "Active Bookings" at bounding box center [139, 132] width 183 height 29
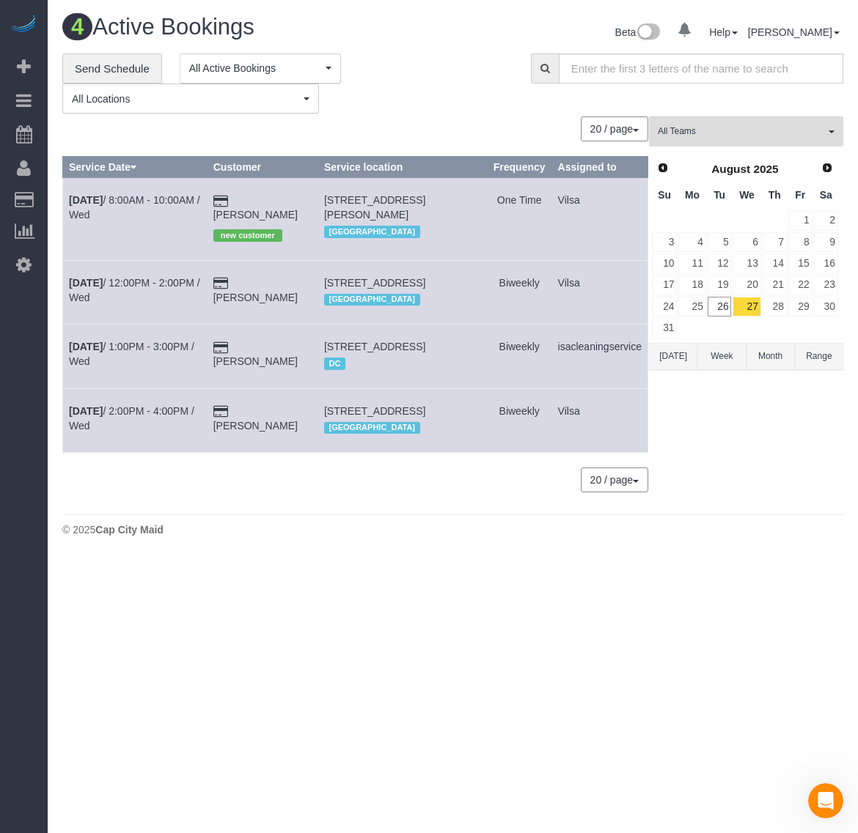
click at [775, 631] on body "0 Beta Your Notifications You have 0 alerts Add Booking Bookings Active Booking…" at bounding box center [429, 416] width 858 height 833
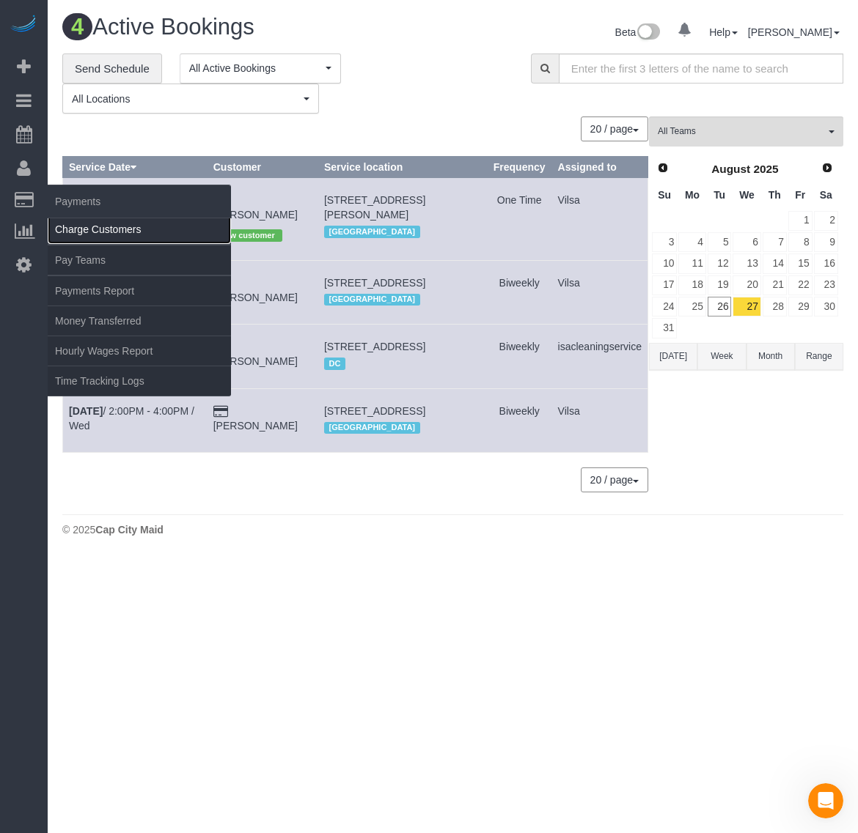
click at [90, 229] on link "Charge Customers" at bounding box center [139, 229] width 183 height 29
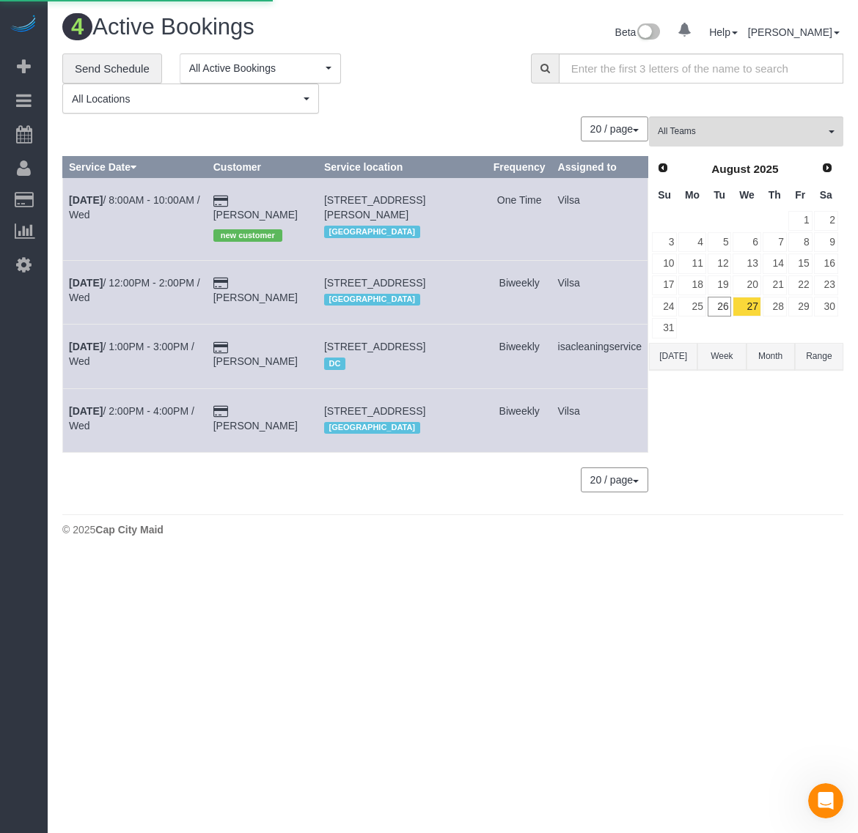
select select
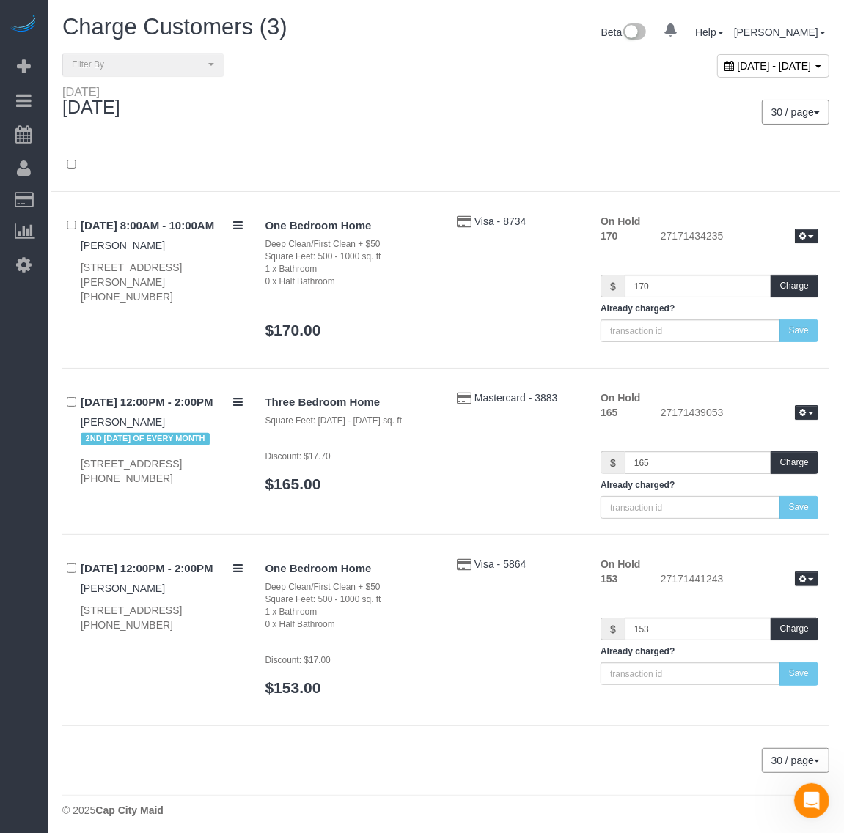
click at [721, 75] on div "[DATE] - [DATE]" at bounding box center [773, 65] width 112 height 23
type input "**********"
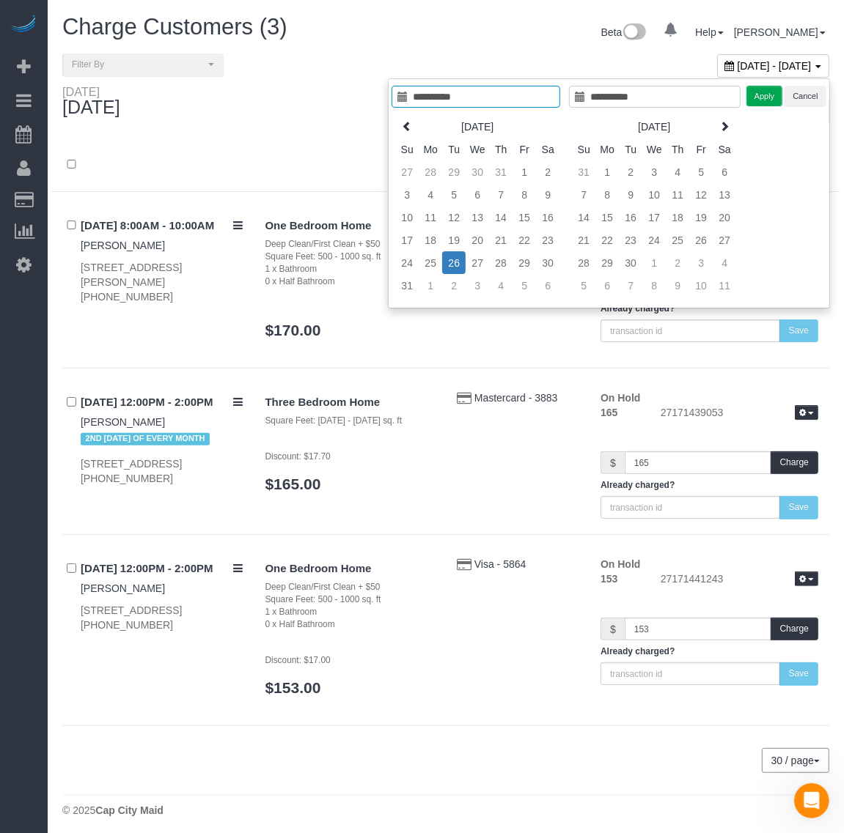
type input "**********"
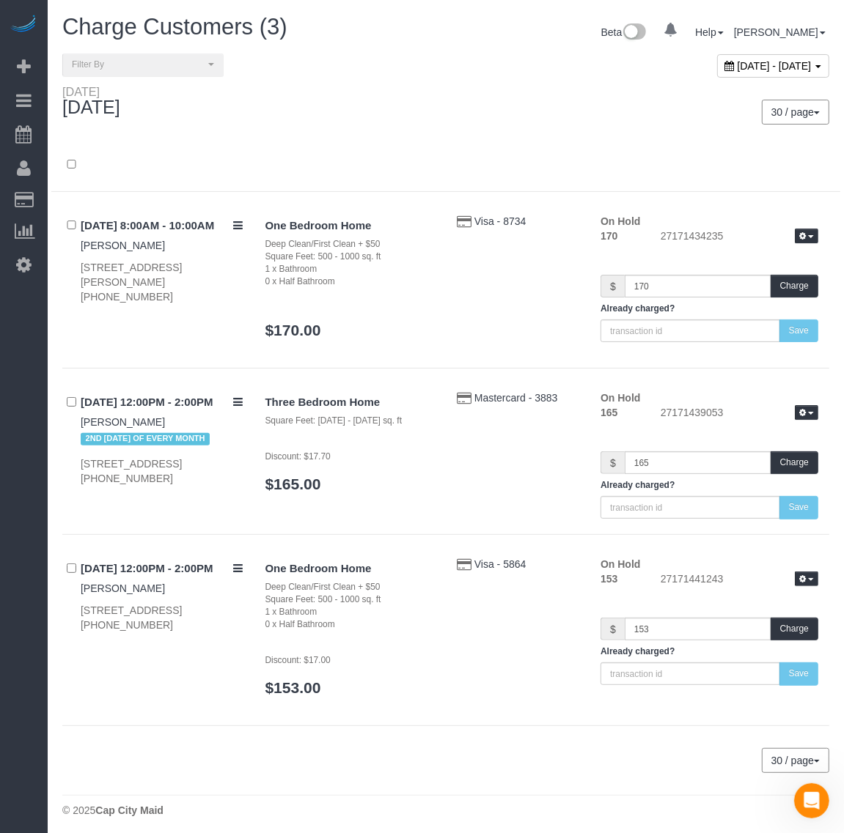
click at [440, 364] on div "08/26/2025 8:00AM - 10:00AM Kerby Long 1201 S Ross St #320, Arlington, VA 22204…" at bounding box center [445, 291] width 767 height 155
click at [797, 279] on button "Charge" at bounding box center [794, 286] width 48 height 23
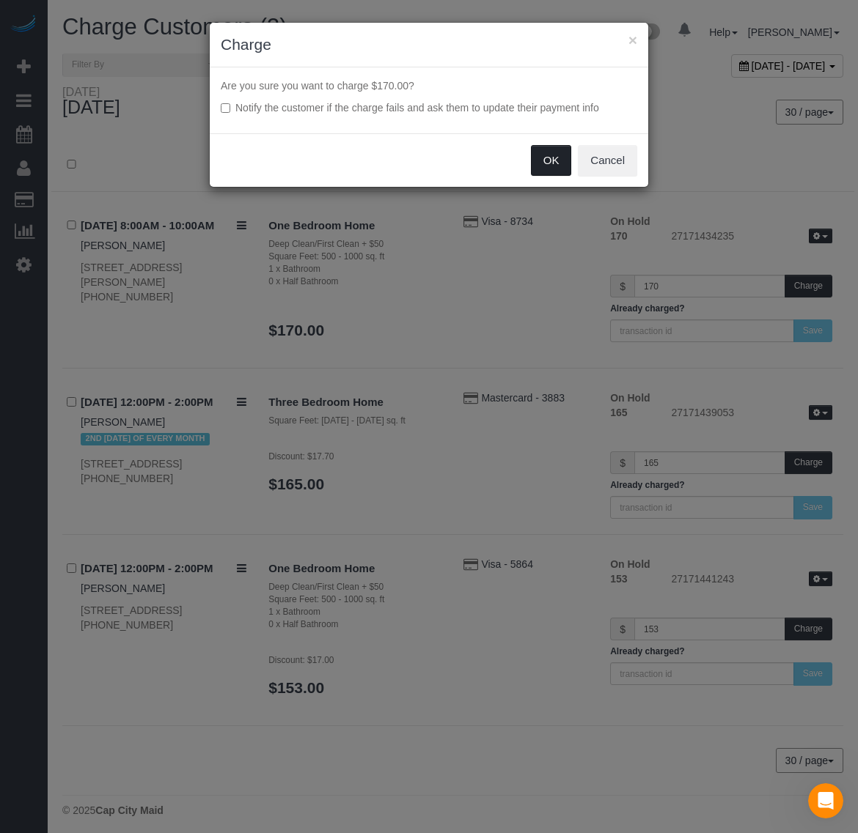
click at [555, 158] on button "OK" at bounding box center [551, 160] width 41 height 31
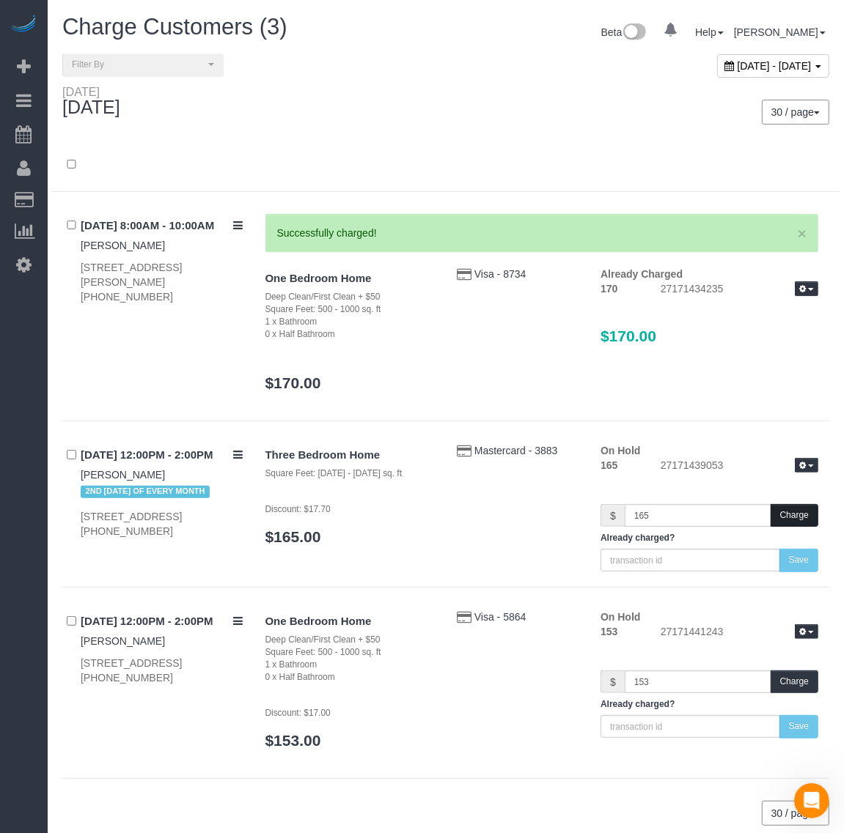
click at [798, 509] on button "Charge" at bounding box center [794, 515] width 48 height 23
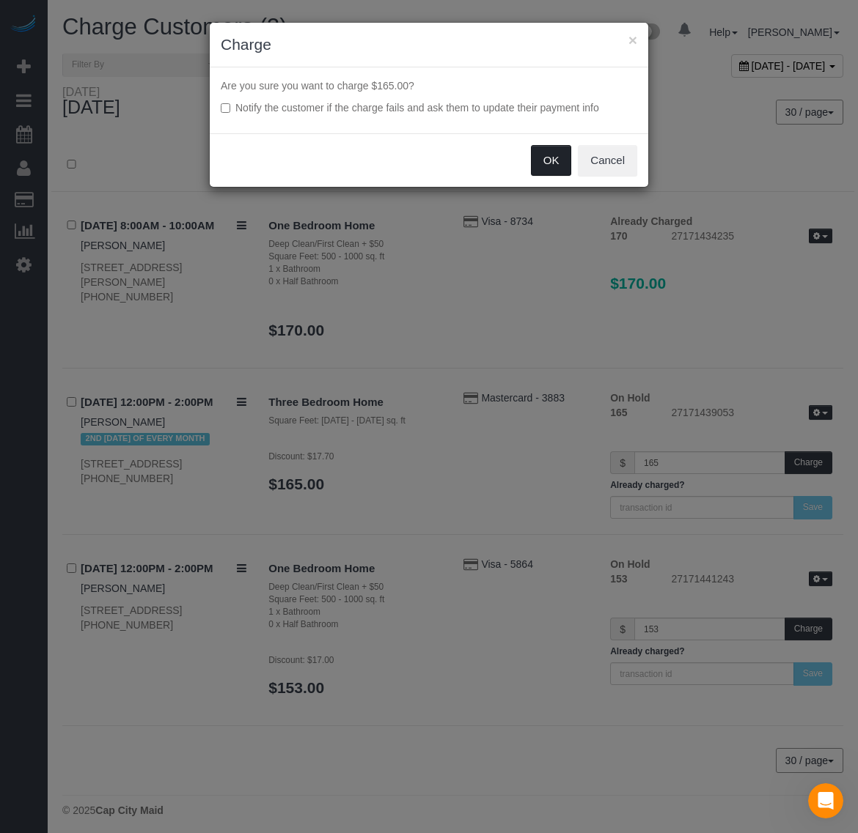
click at [537, 165] on button "OK" at bounding box center [551, 160] width 41 height 31
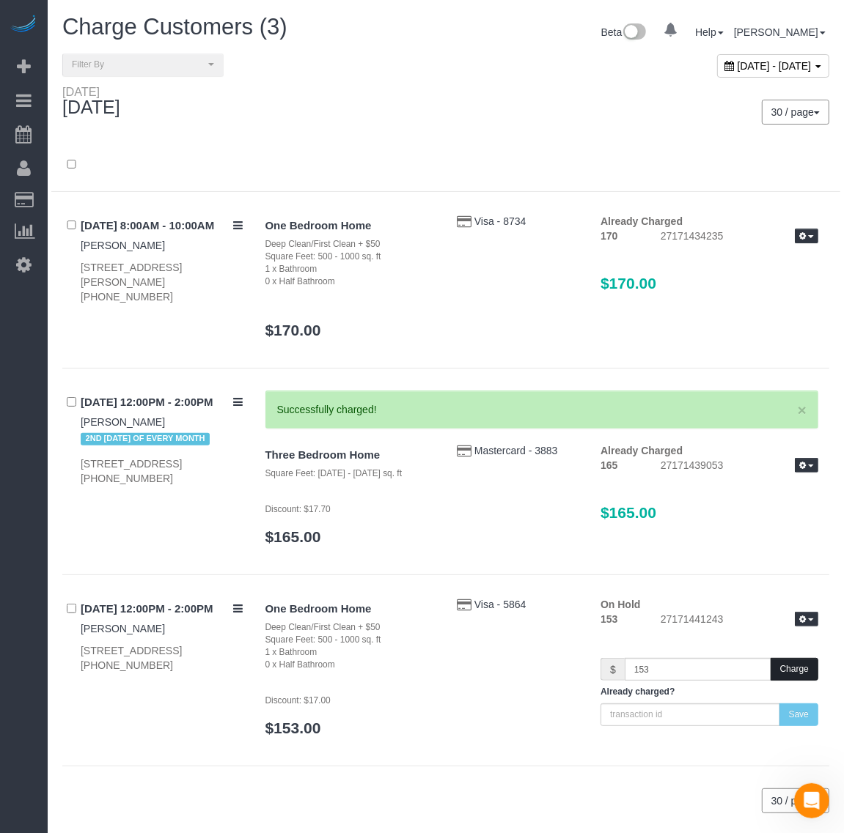
click at [798, 666] on button "Charge" at bounding box center [794, 669] width 48 height 23
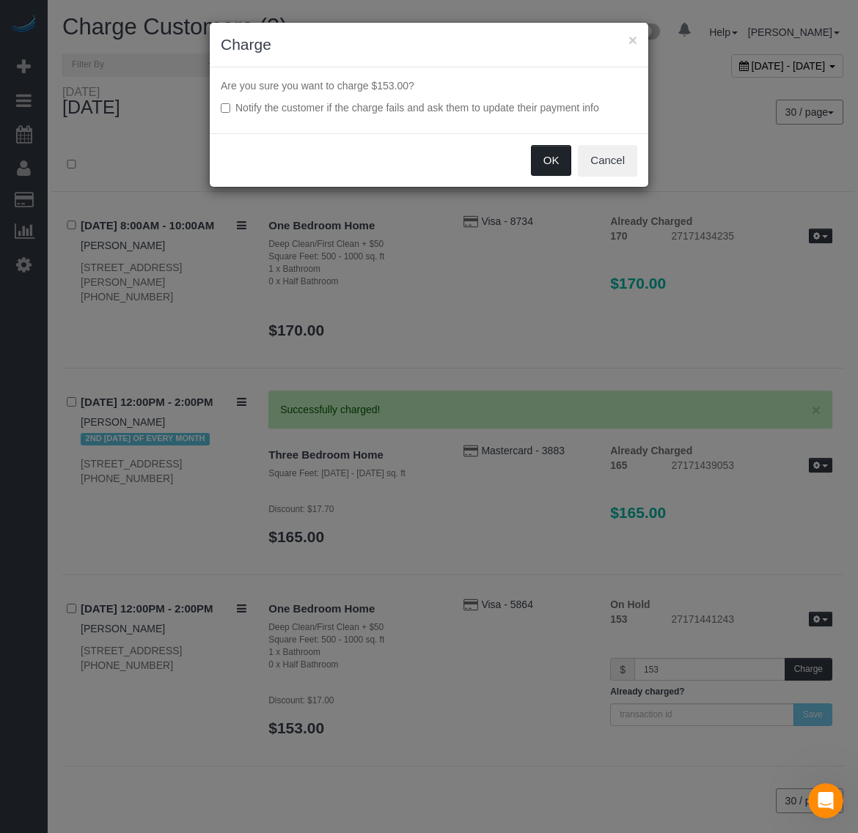
click at [547, 163] on button "OK" at bounding box center [551, 160] width 41 height 31
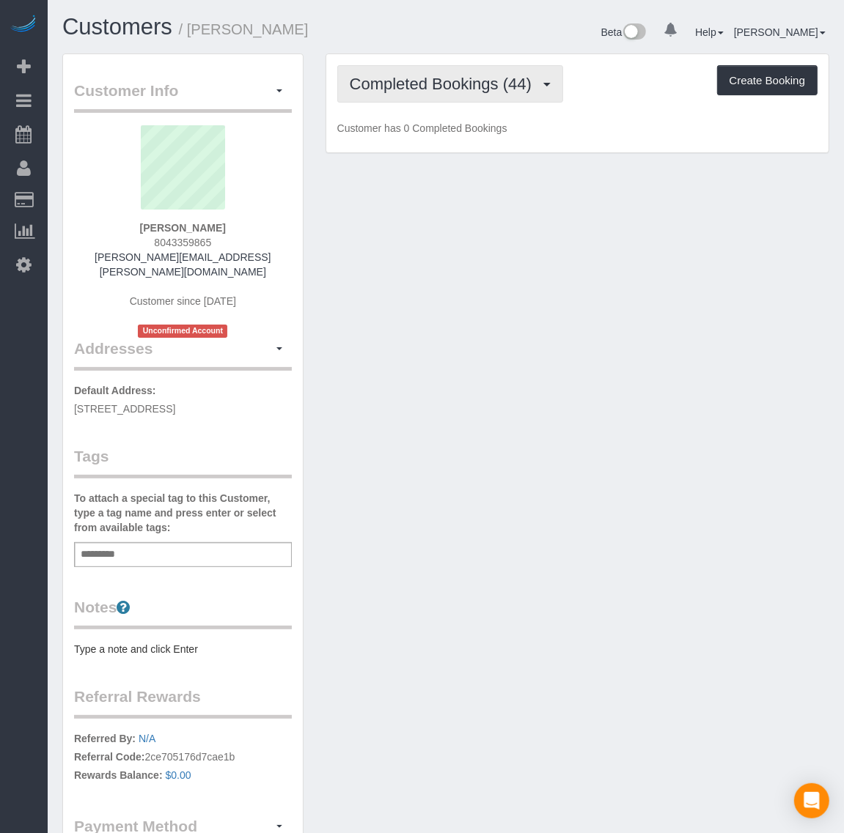
click at [423, 81] on span "Completed Bookings (44)" at bounding box center [444, 84] width 189 height 18
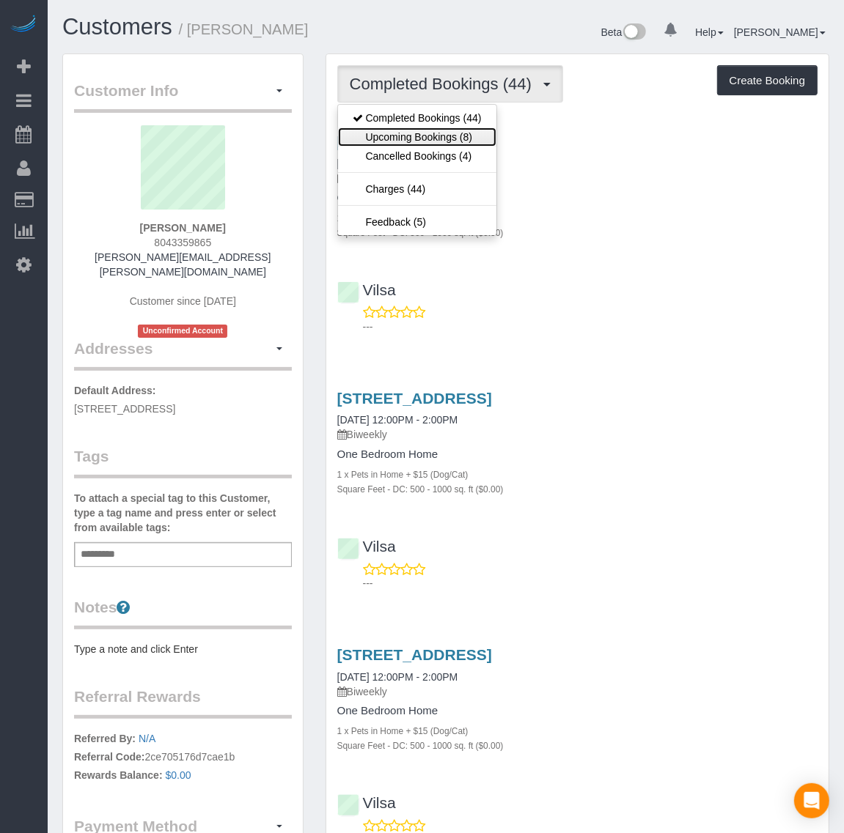
click at [433, 132] on link "Upcoming Bookings (8)" at bounding box center [417, 137] width 158 height 19
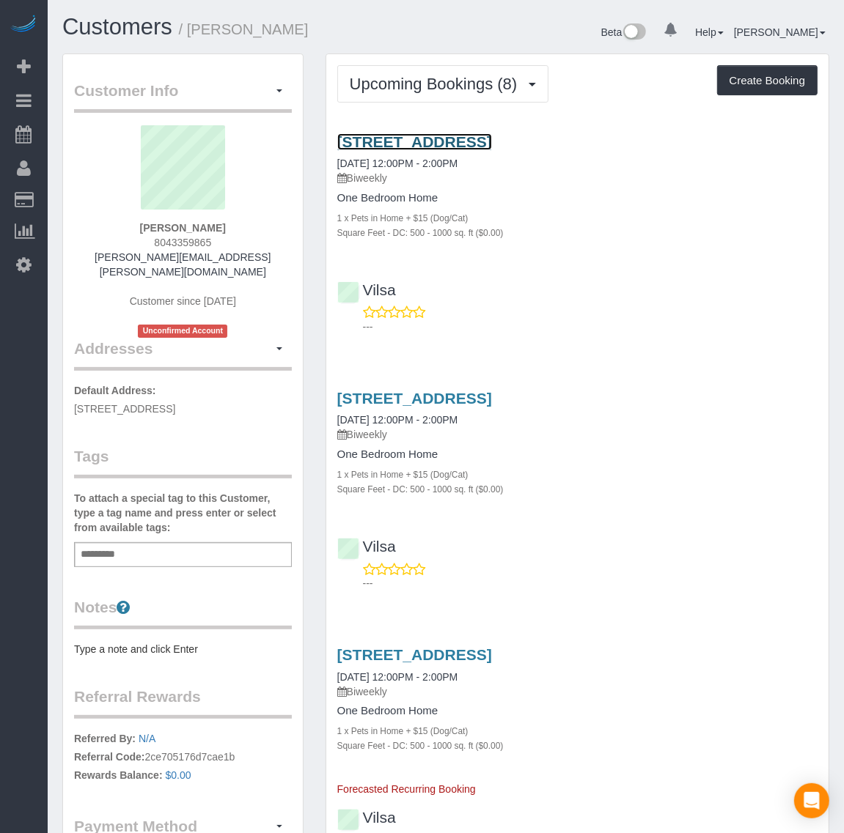
click at [408, 141] on link "[STREET_ADDRESS]" at bounding box center [414, 141] width 155 height 17
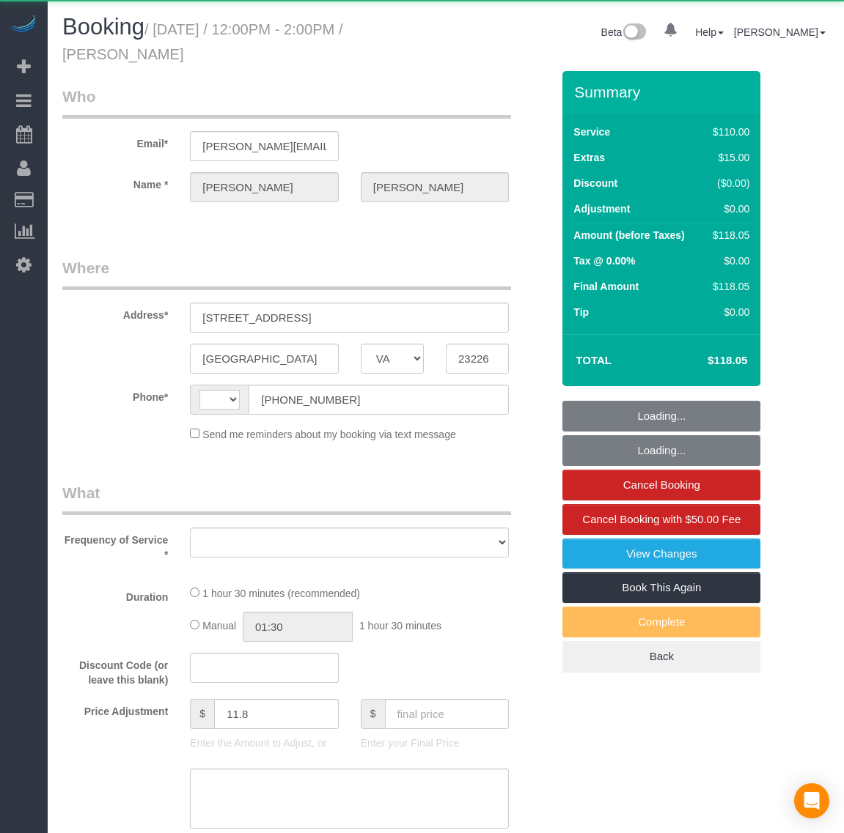
select select "VA"
select select "string:fspay-72d76d84-8e9e-4e40-be95-7357fbc84c29"
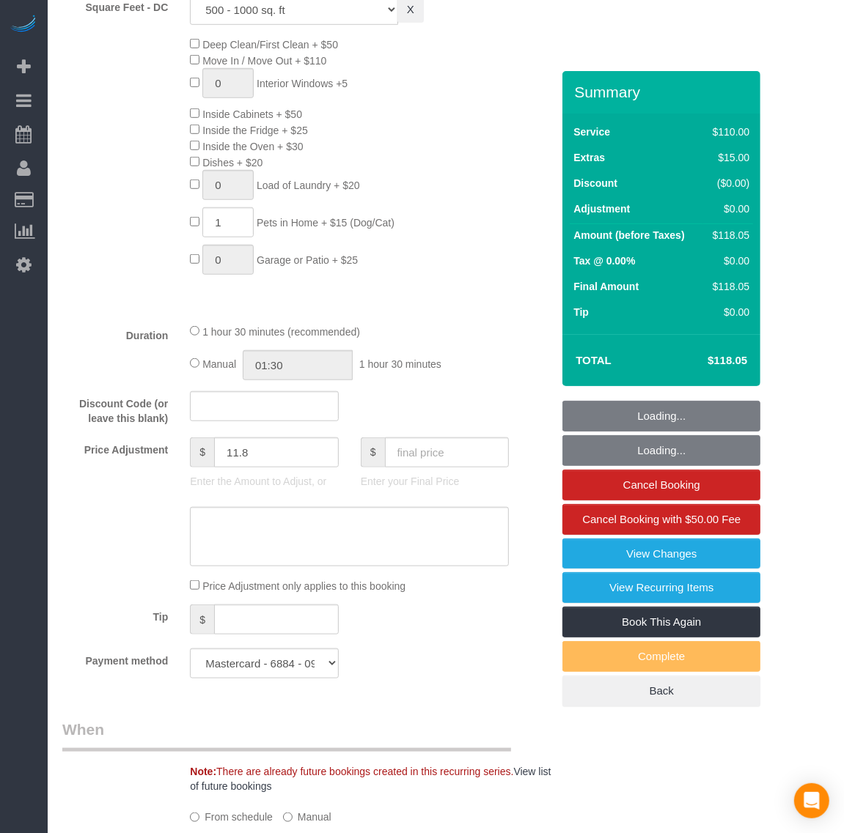
select select "string:US"
select select "object:925"
select select "spot1"
select select "number:3"
select select "number:41"
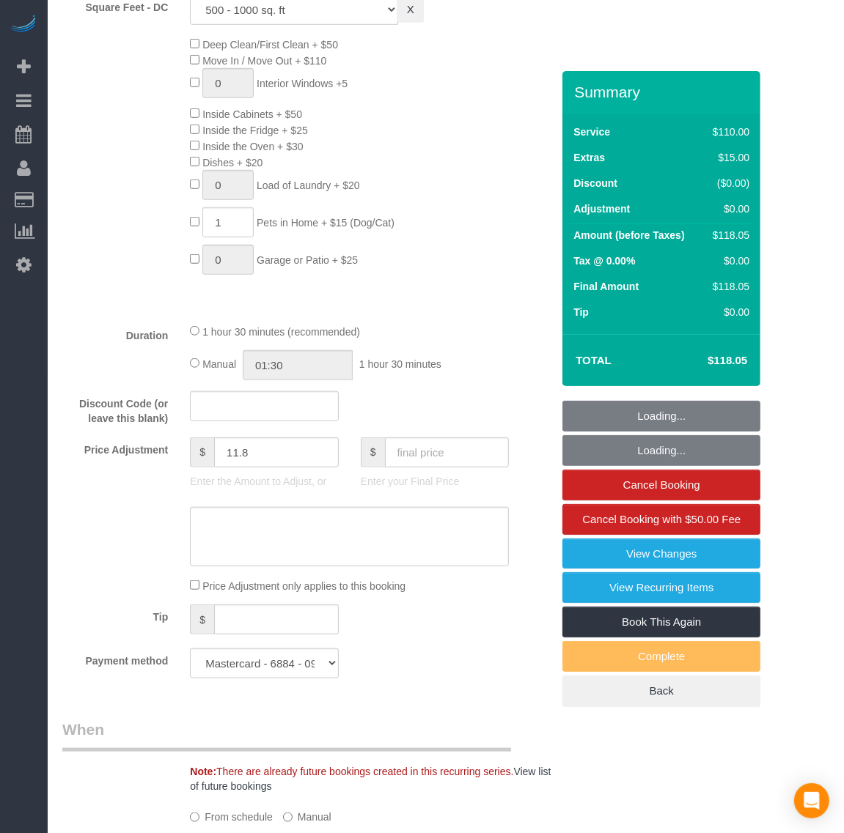
select select "number:23"
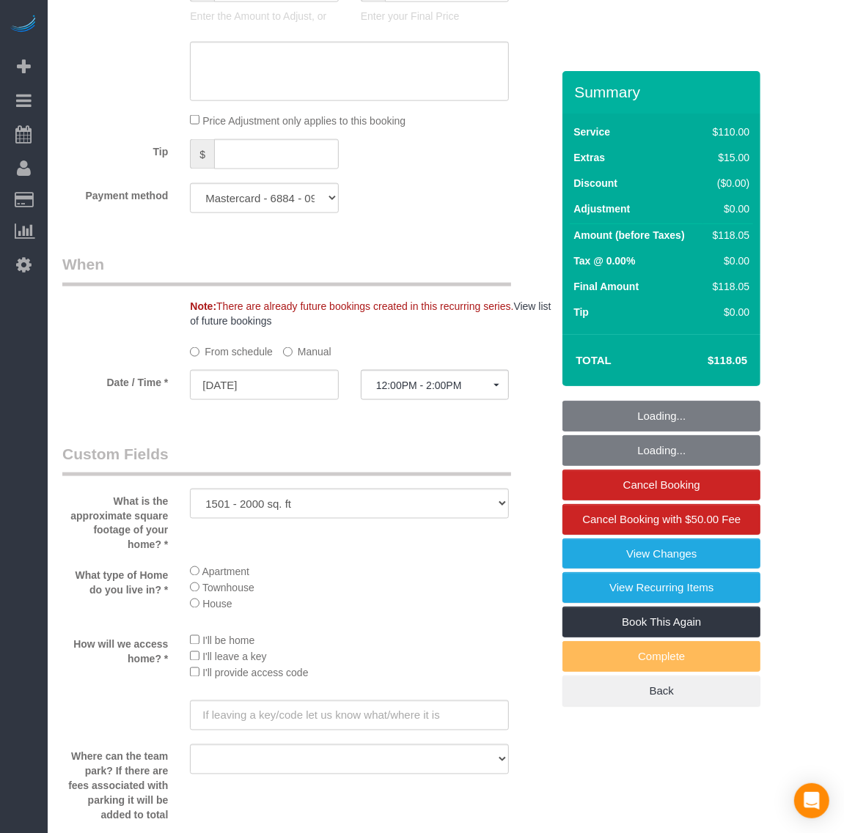
select select "object:1012"
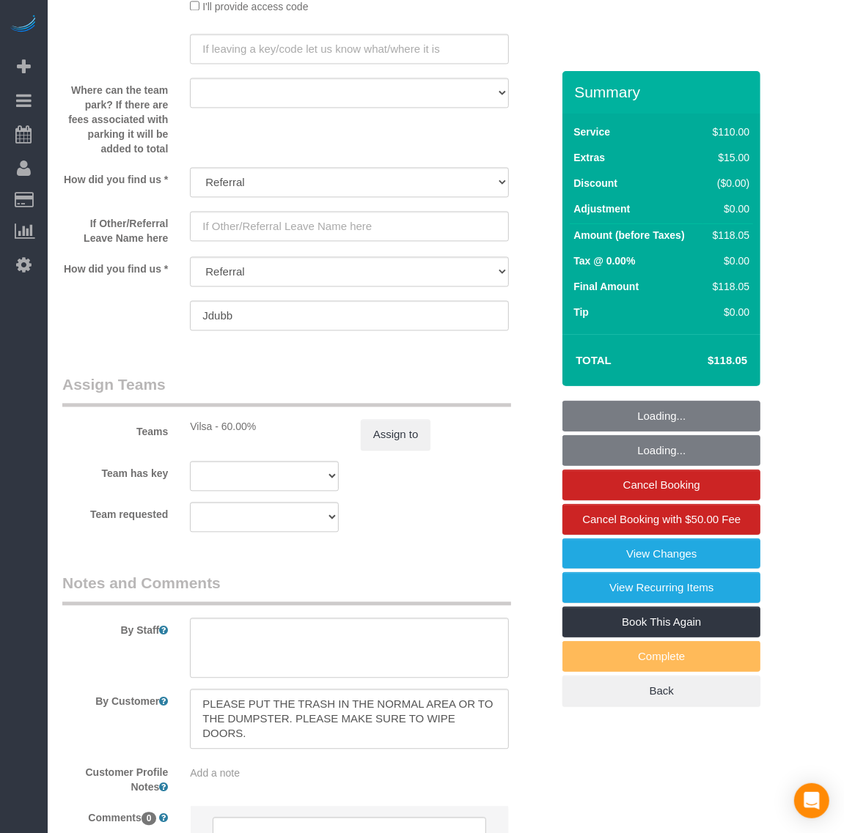
scroll to position [1972, 0]
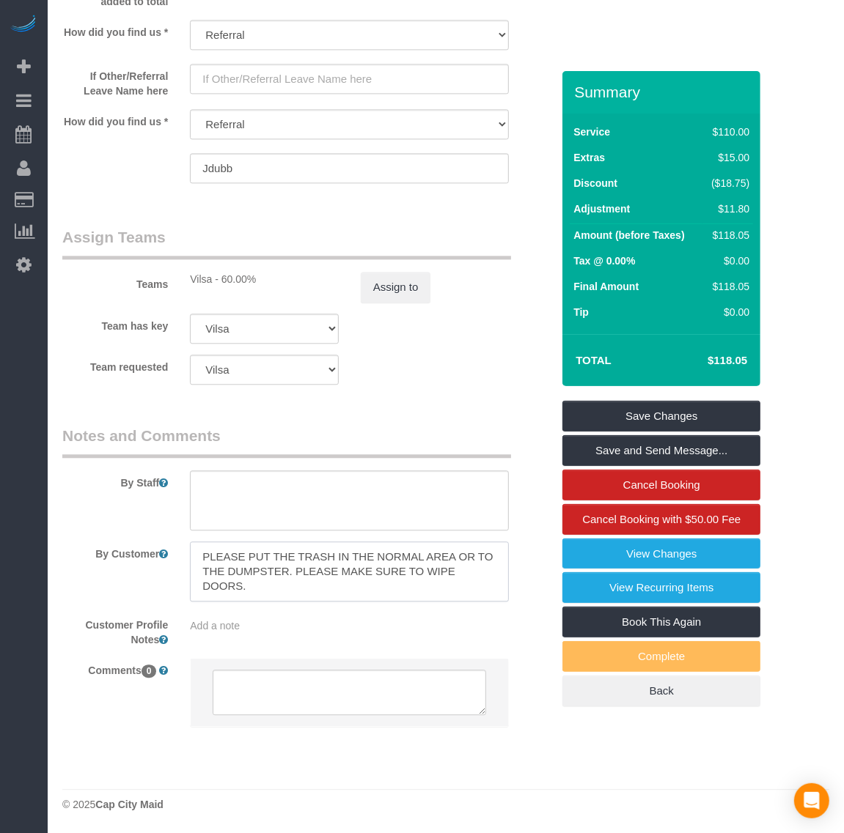
click at [389, 588] on textarea at bounding box center [349, 572] width 319 height 60
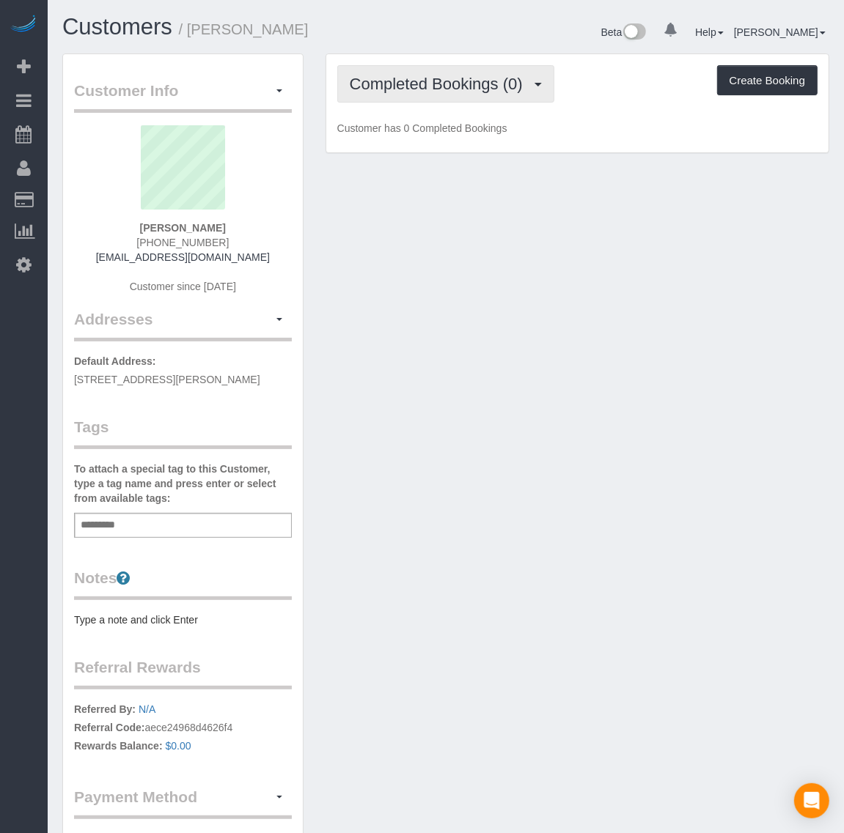
click at [469, 78] on span "Completed Bookings (0)" at bounding box center [440, 84] width 180 height 18
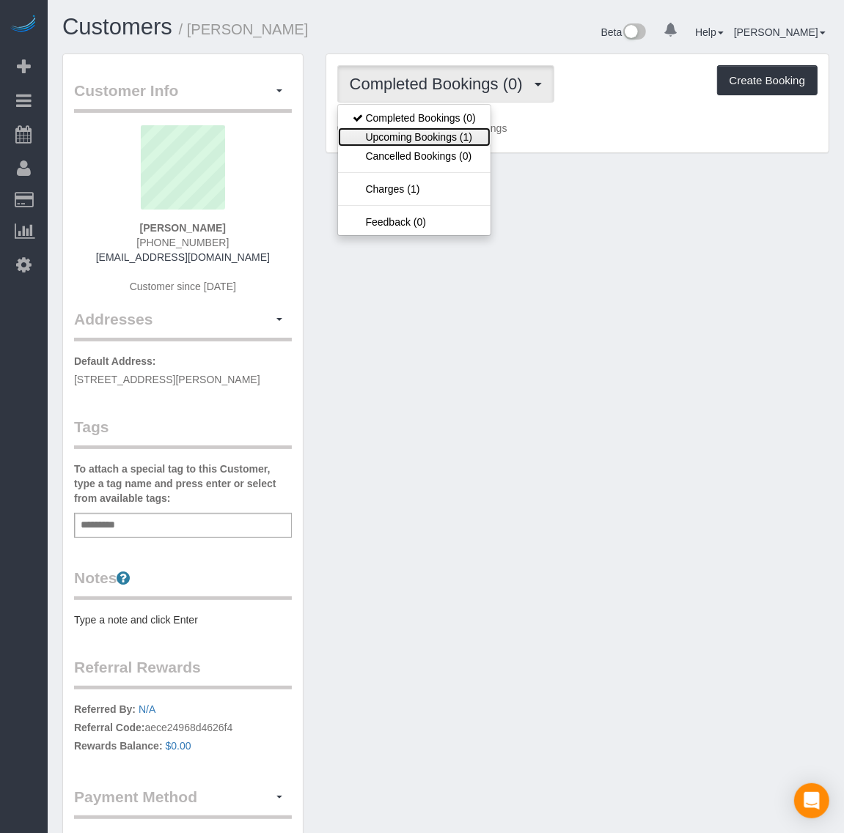
click at [460, 133] on link "Upcoming Bookings (1)" at bounding box center [414, 137] width 152 height 19
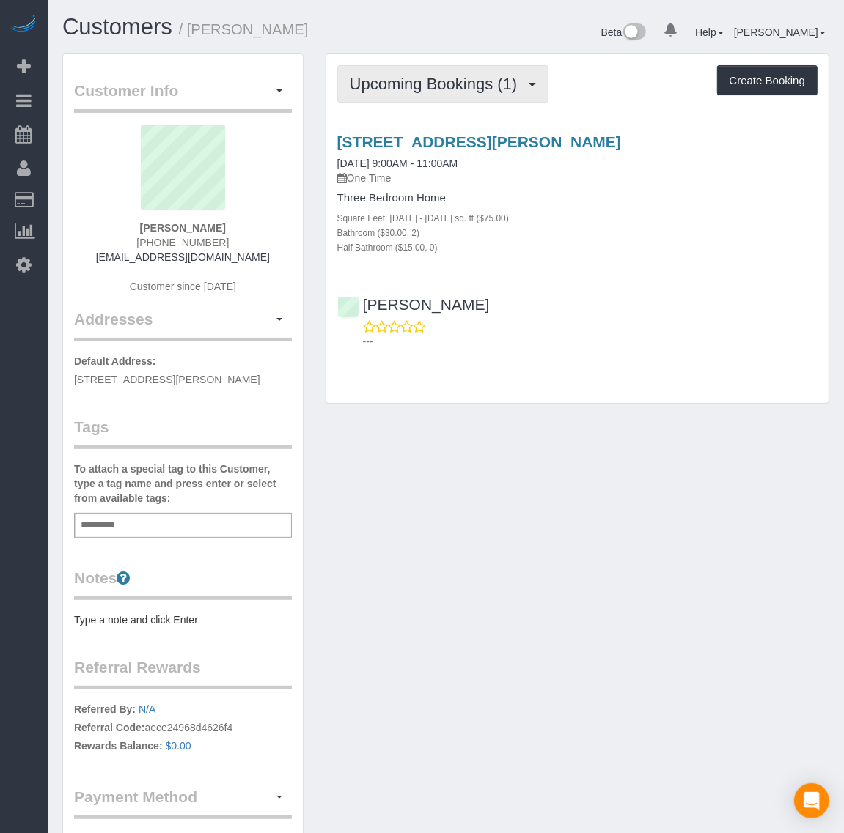
click at [433, 89] on span "Upcoming Bookings (1)" at bounding box center [437, 84] width 175 height 18
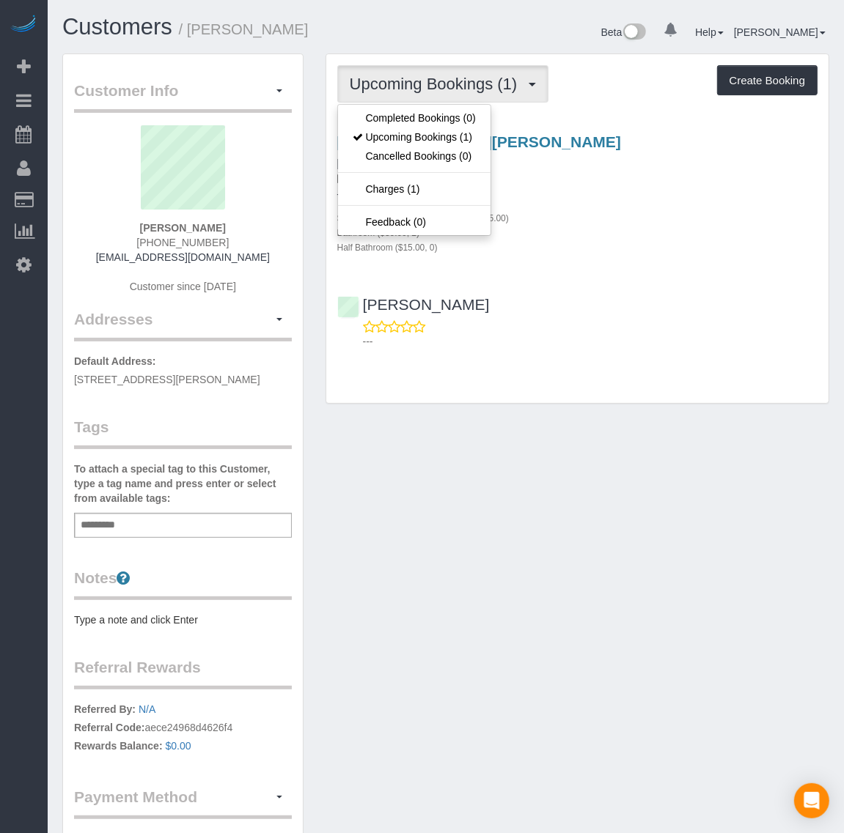
click at [603, 254] on div "2505 San Gabriel St Apt 200, Austin, TX 78705 08/26/2025 9:00AM - 11:00AM One T…" at bounding box center [577, 238] width 502 height 235
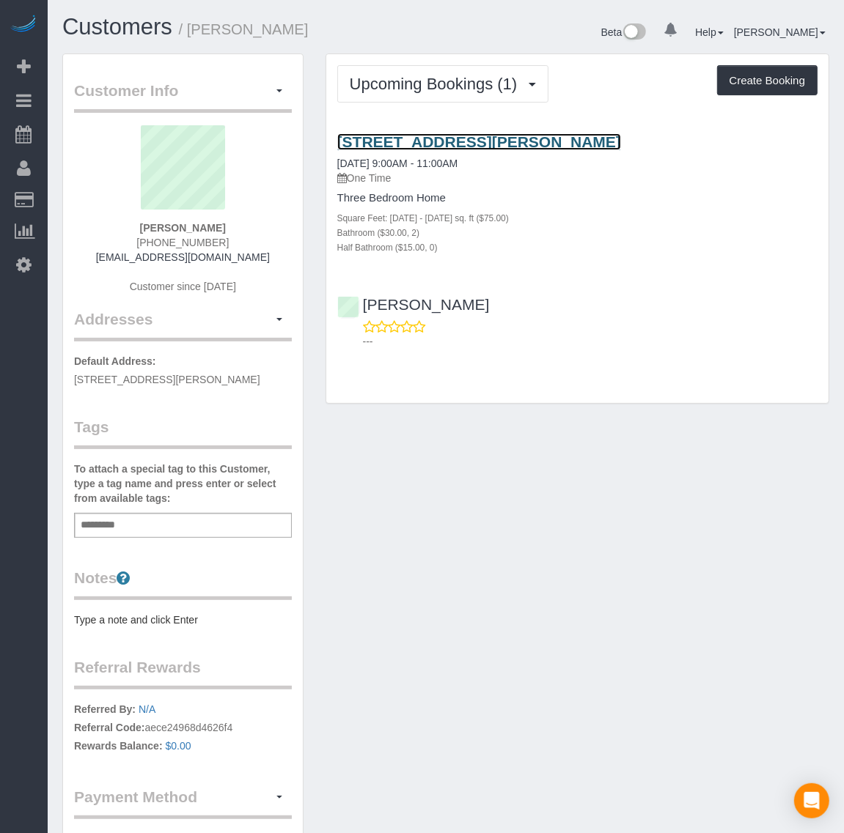
click at [391, 134] on link "[STREET_ADDRESS][PERSON_NAME]" at bounding box center [479, 141] width 284 height 17
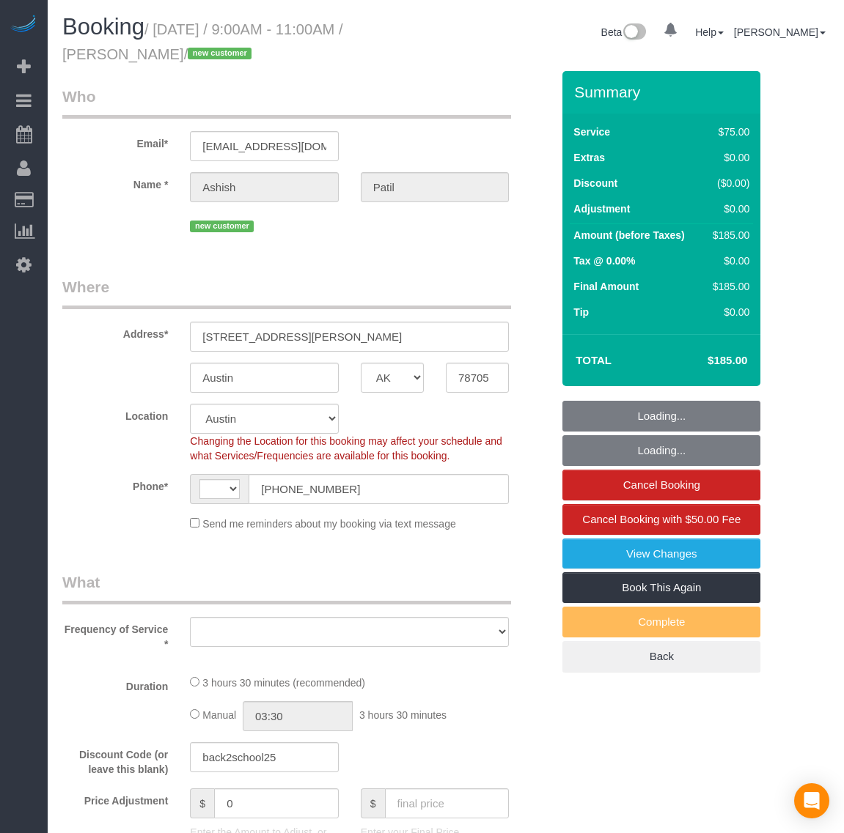
select select "[GEOGRAPHIC_DATA]"
select select "number:2"
select select "number:42"
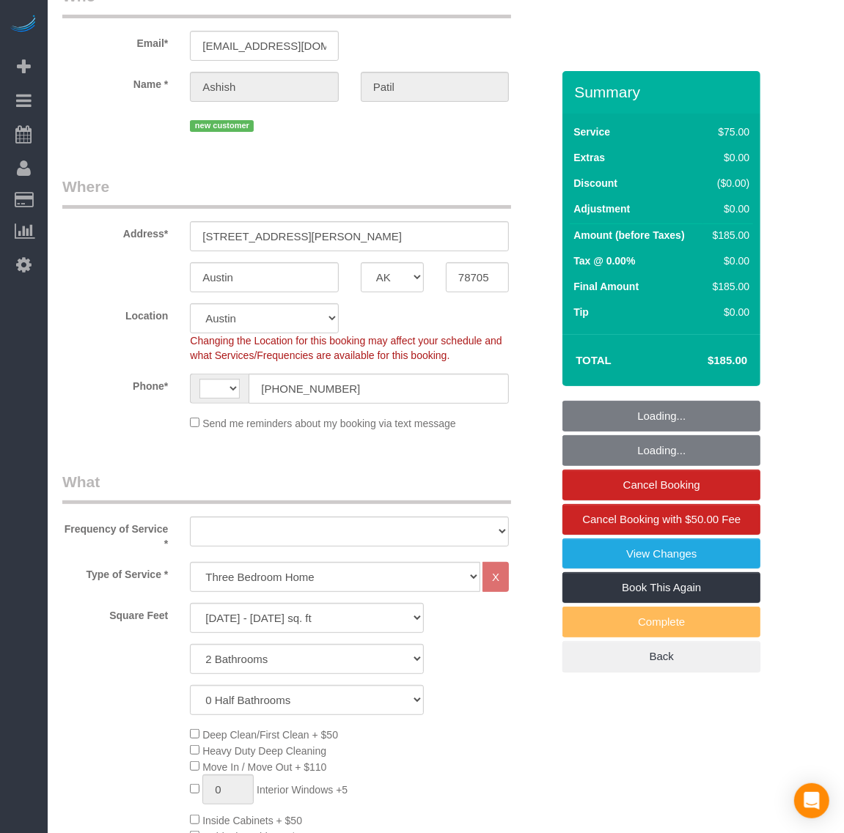
select select "string:[GEOGRAPHIC_DATA]"
select select "object:1038"
select select "spot1"
select select "1001"
select select "2"
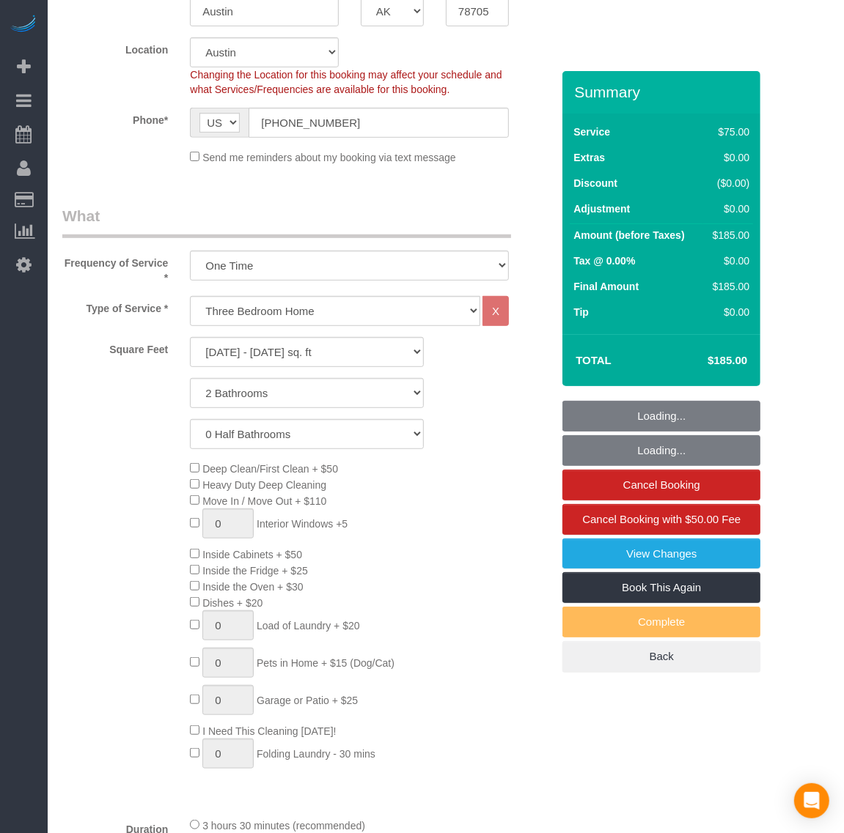
select select "object:1069"
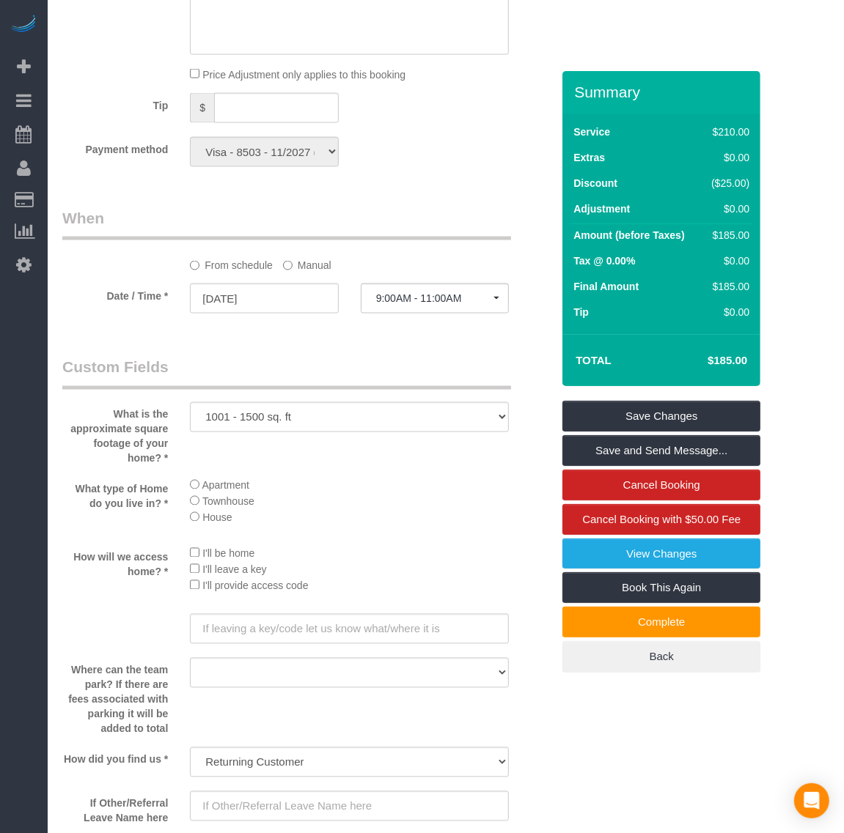
scroll to position [1374, 0]
click at [235, 303] on input "[DATE]" at bounding box center [264, 297] width 148 height 30
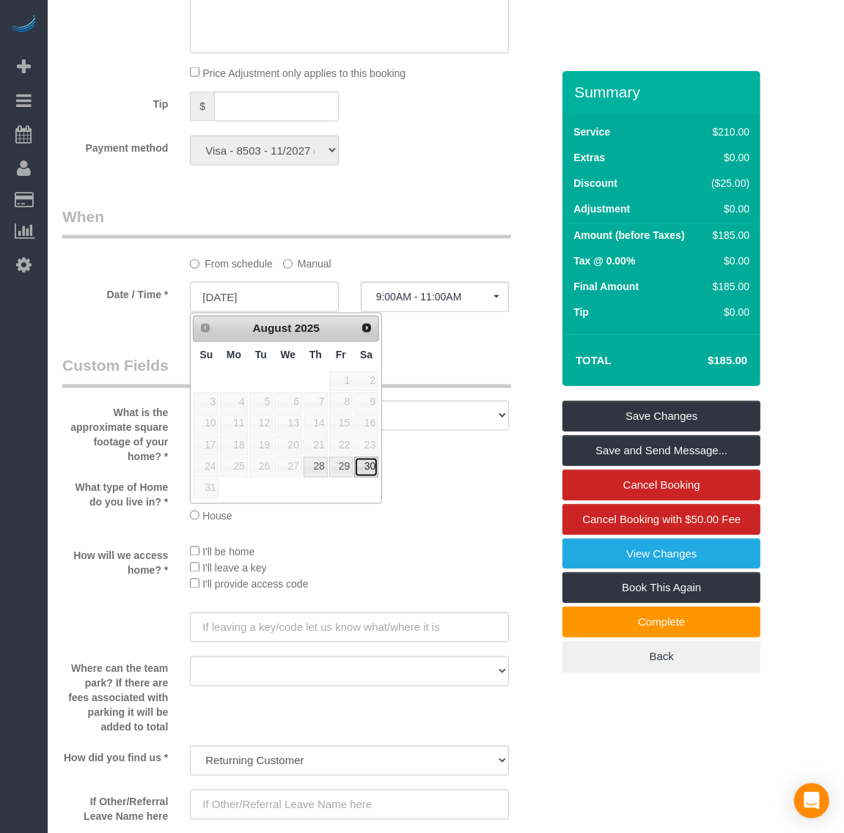
click at [367, 471] on link "30" at bounding box center [366, 467] width 24 height 20
type input "[DATE]"
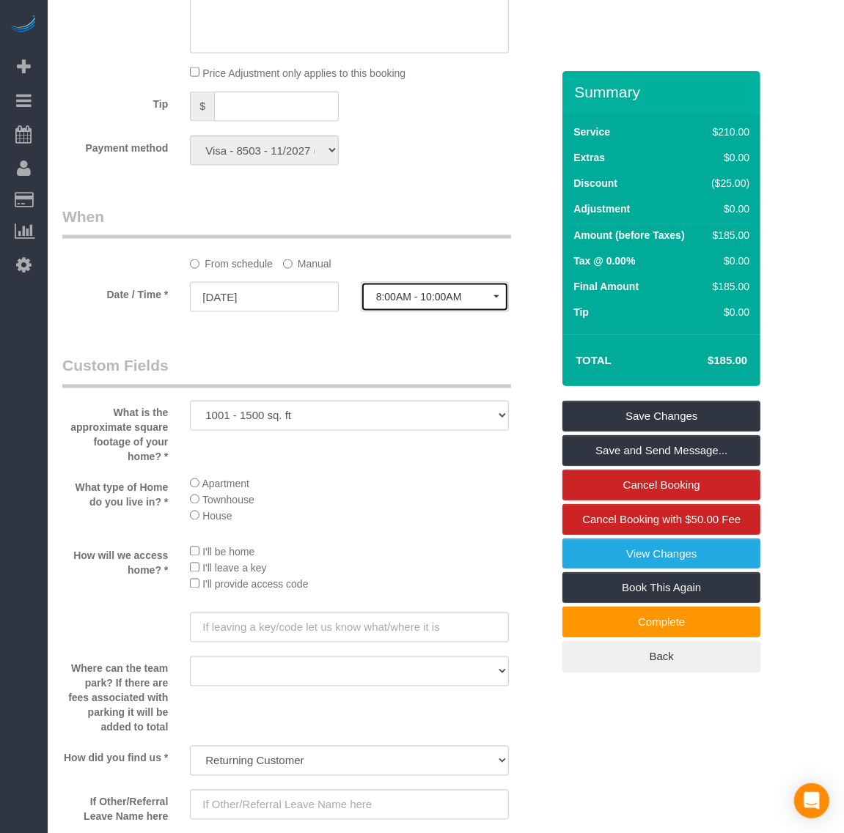
click at [400, 298] on span "8:00AM - 10:00AM" at bounding box center [434, 297] width 117 height 12
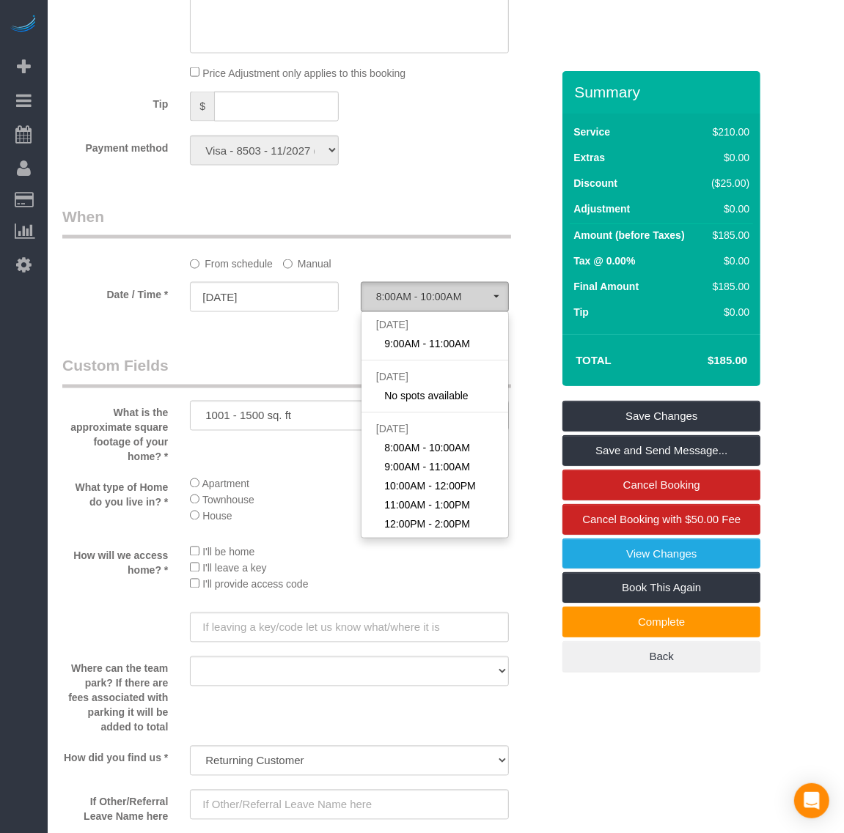
scroll to position [431, 0]
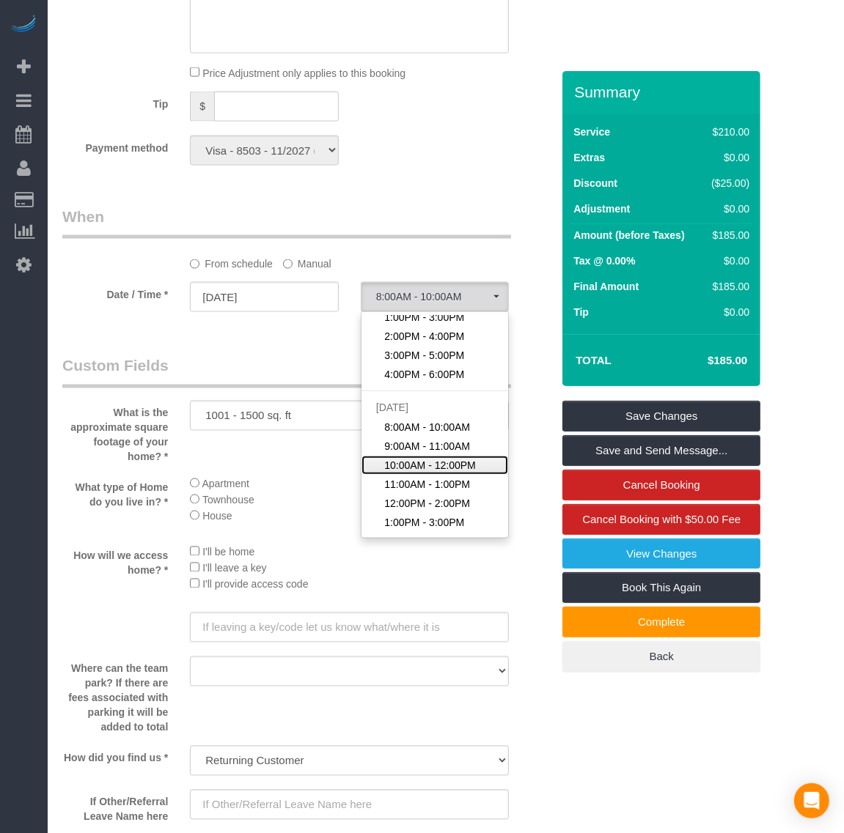
click at [433, 459] on span "10:00AM - 12:00PM" at bounding box center [430, 465] width 92 height 15
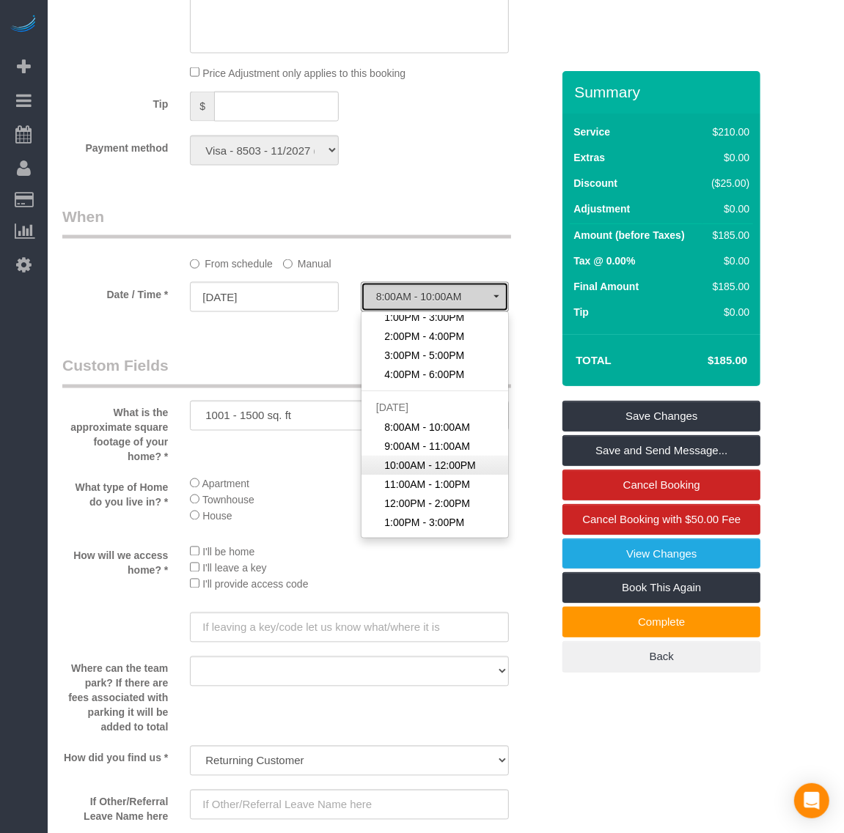
select select "spot23"
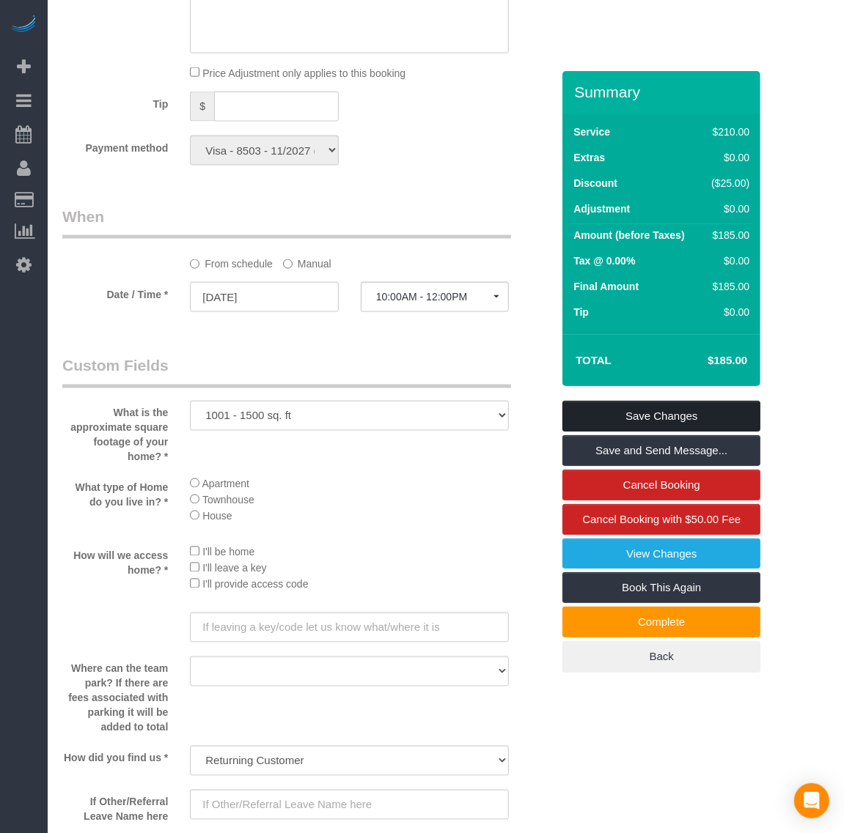
click at [636, 411] on link "Save Changes" at bounding box center [661, 416] width 198 height 31
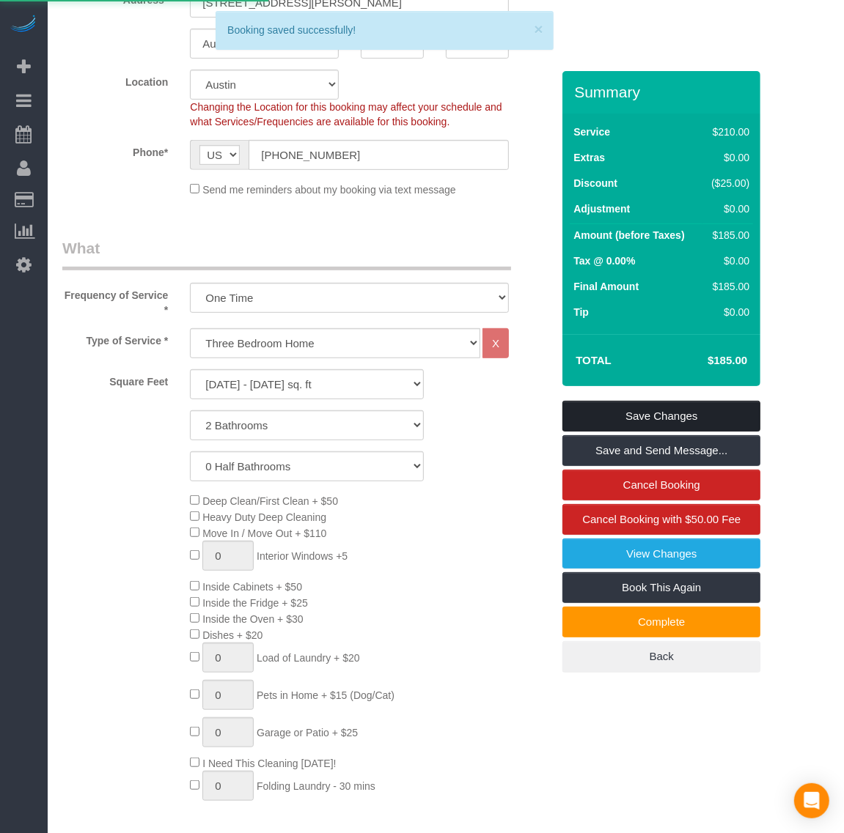
scroll to position [4, 0]
